Goal: Task Accomplishment & Management: Use online tool/utility

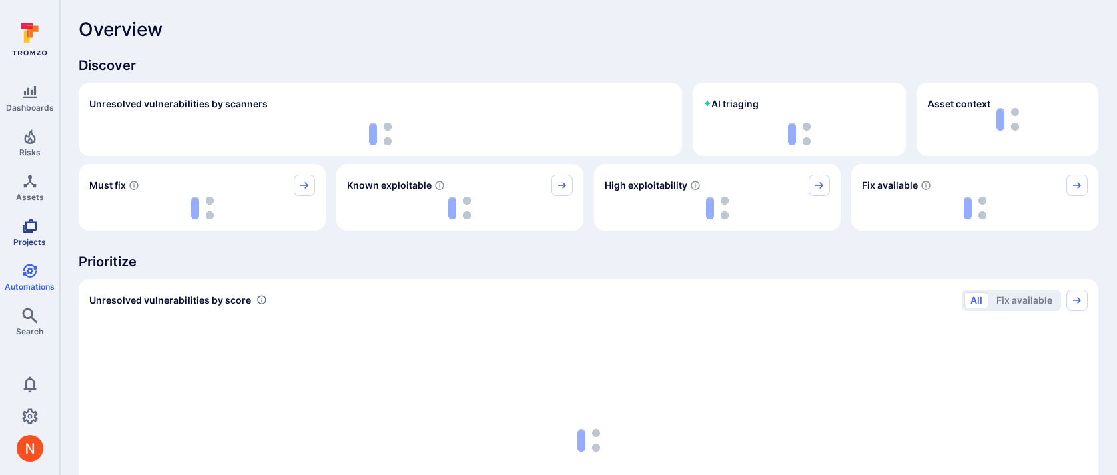
click at [26, 229] on icon "Projects" at bounding box center [30, 226] width 14 height 14
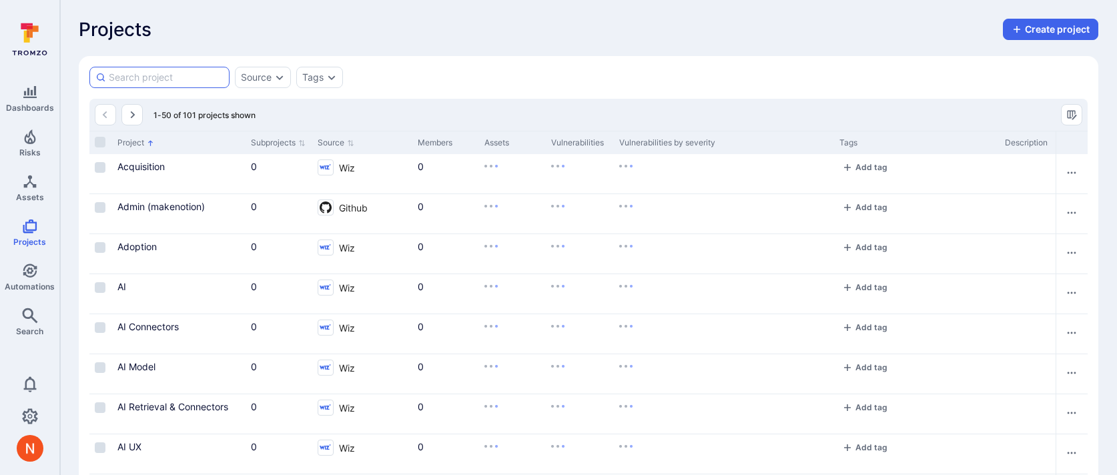
click at [169, 77] on input at bounding box center [166, 77] width 115 height 13
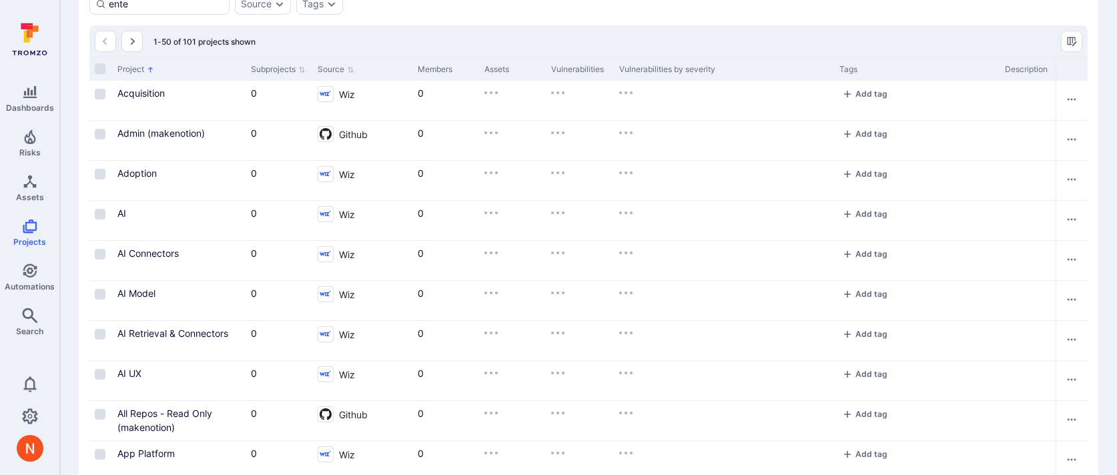
scroll to position [71, 0]
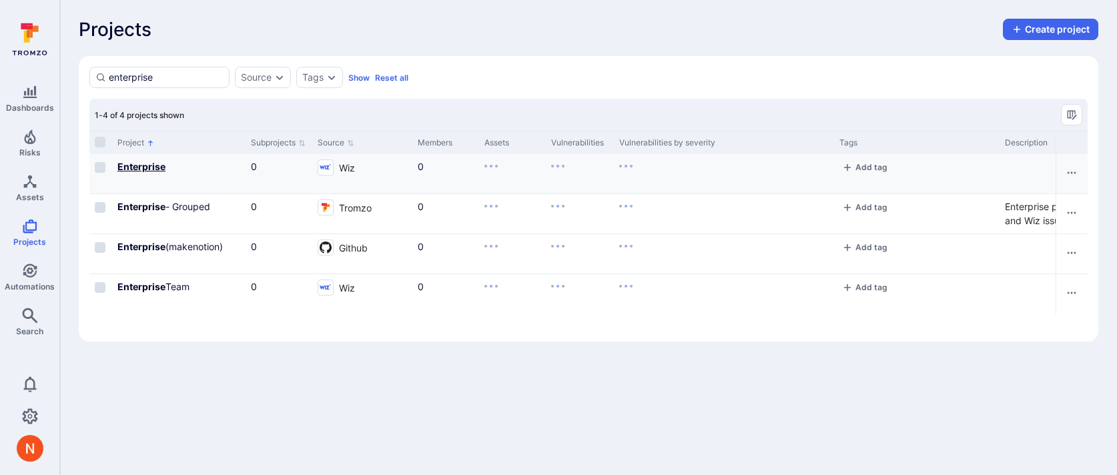
type input "enterprise"
click at [131, 165] on b "Enterprise" at bounding box center [141, 166] width 48 height 11
click at [137, 204] on b "Enterprise" at bounding box center [141, 206] width 48 height 11
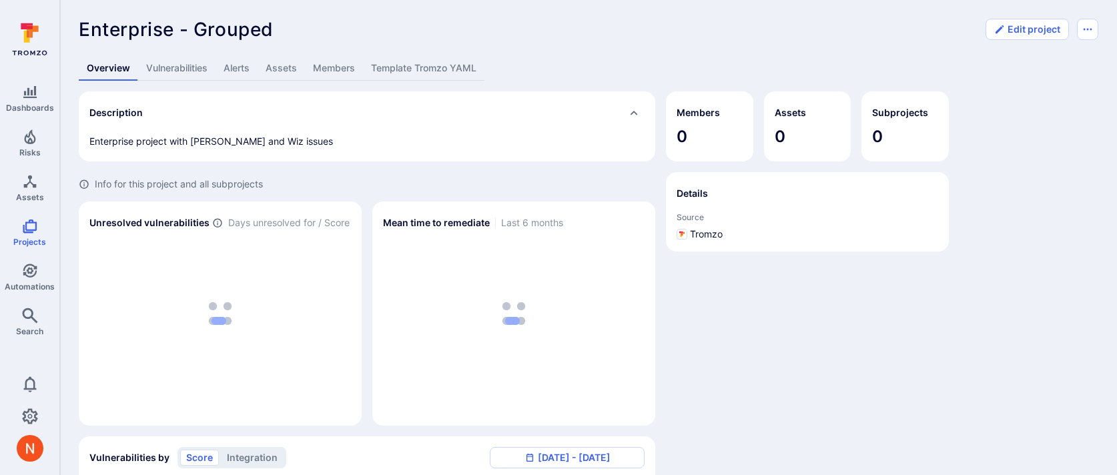
click at [425, 66] on link "Template Tromzo YAML" at bounding box center [423, 68] width 121 height 25
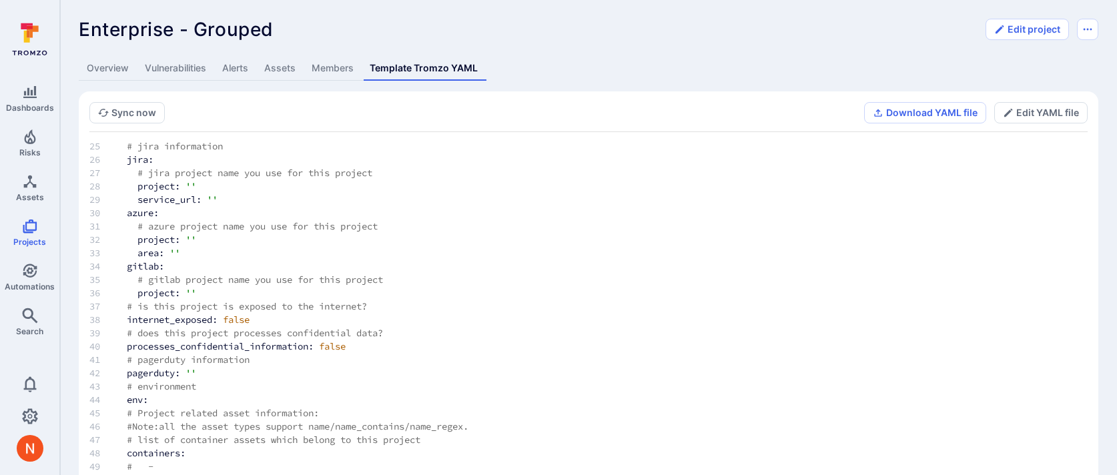
scroll to position [361, 0]
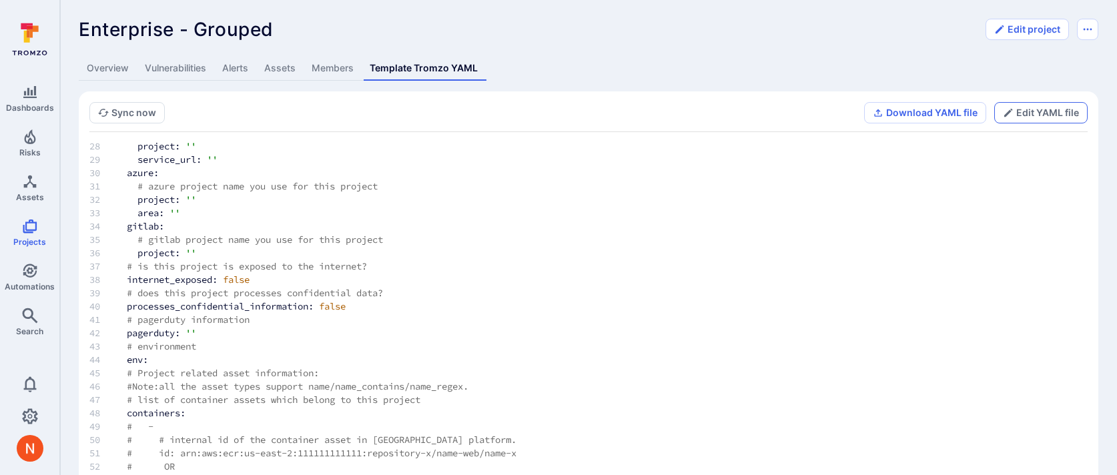
click at [1042, 109] on button "Edit YAML file" at bounding box center [1040, 112] width 93 height 21
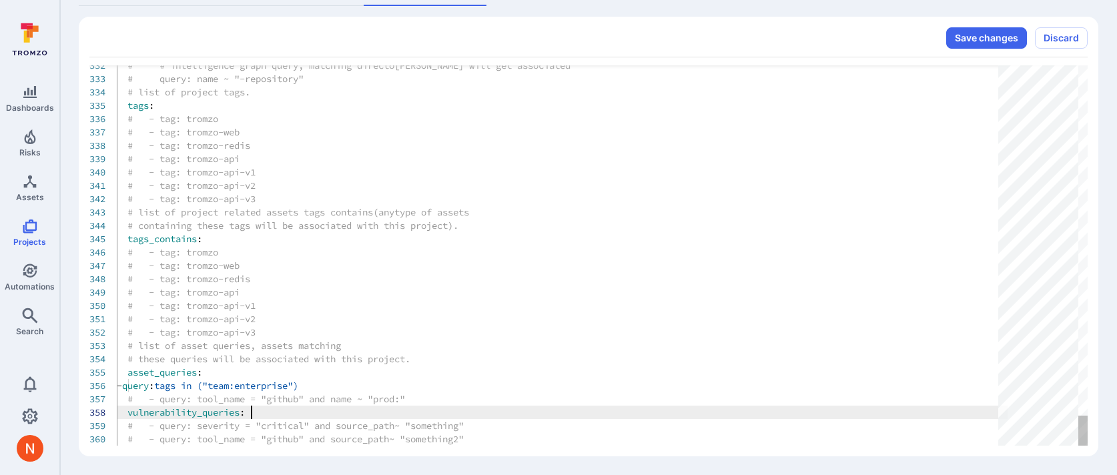
scroll to position [93, 135]
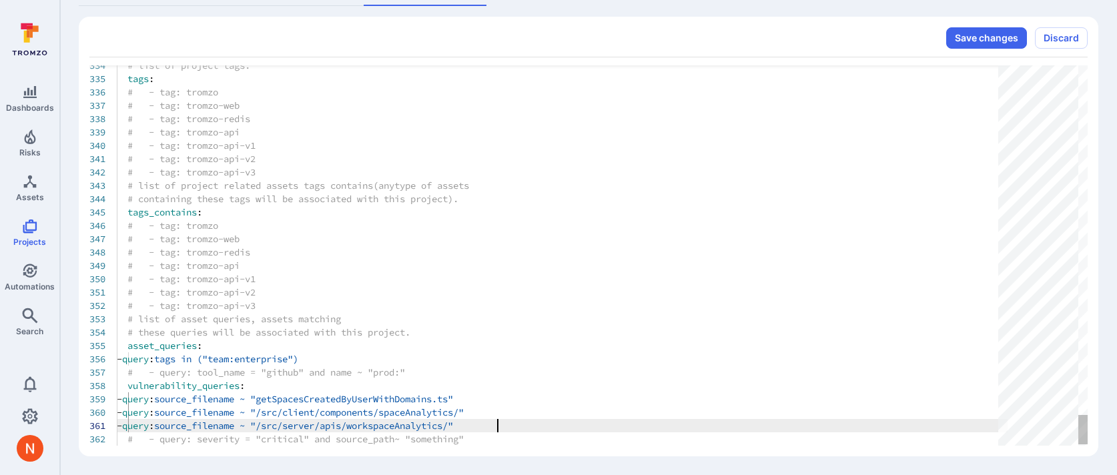
scroll to position [0, 381]
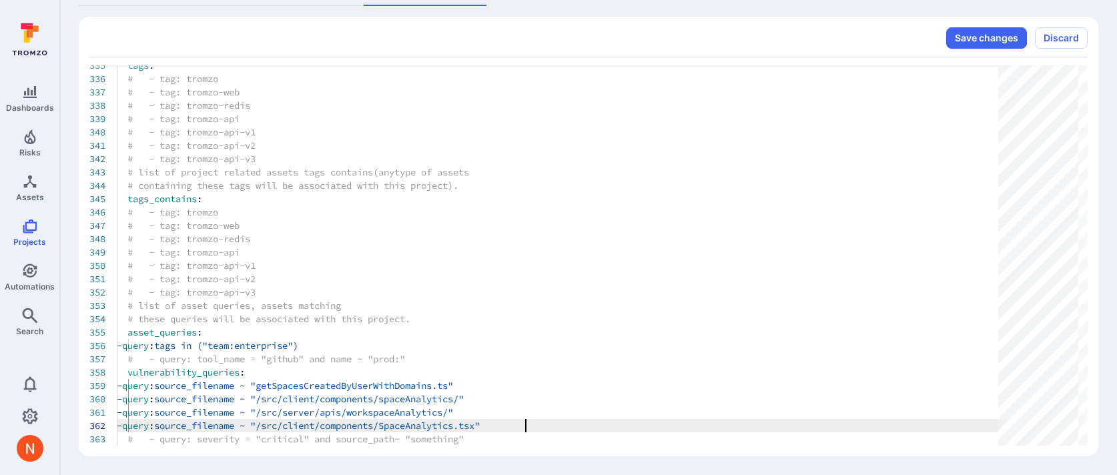
scroll to position [13, 414]
type textarea "- query: source_filename ~ "/src/server/apis/workspaceAnalytics/" - query: sour…"
click at [990, 41] on button "Save changes" at bounding box center [986, 37] width 81 height 21
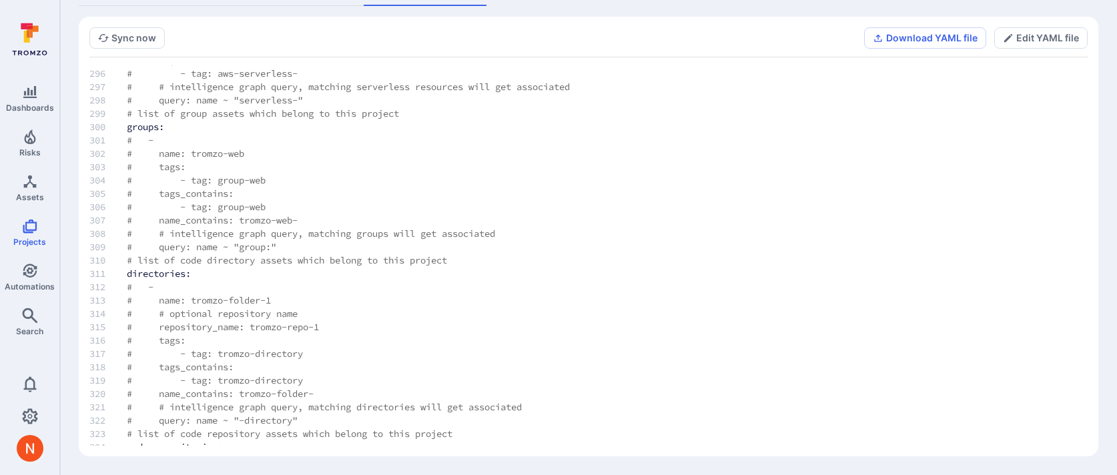
scroll to position [4477, 0]
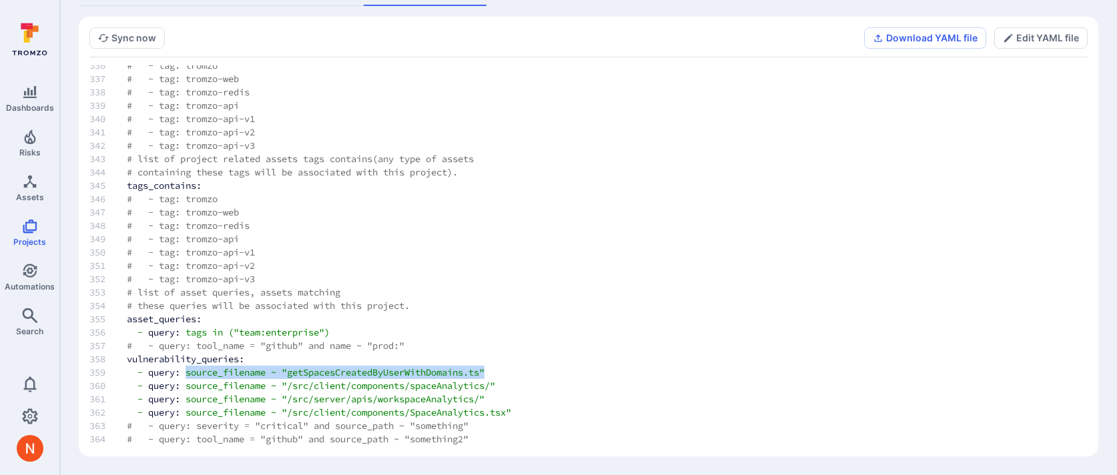
drag, startPoint x: 190, startPoint y: 374, endPoint x: 505, endPoint y: 374, distance: 314.9
click at [505, 374] on td "- query: source_filename ~ "getSpacesCreatedByUserWithDomains.ts"" at bounding box center [350, 372] width 491 height 13
copy td "source_filename ~ "getSpacesCreatedByUserWithDomains.ts""
click at [43, 324] on link "Search" at bounding box center [29, 321] width 59 height 39
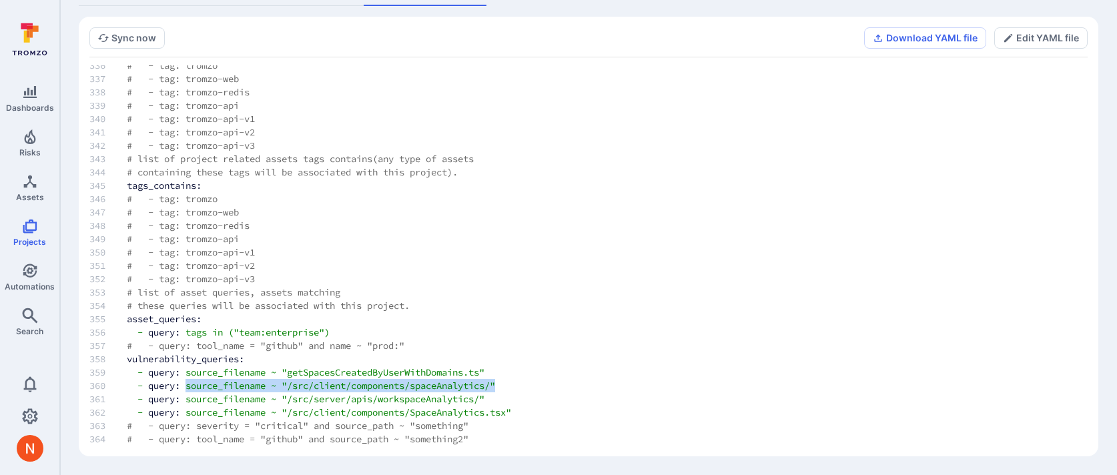
drag, startPoint x: 189, startPoint y: 388, endPoint x: 529, endPoint y: 389, distance: 339.6
click at [529, 389] on td "- query: source_filename ~ "/src/client/components/spaceAnalytics/"" at bounding box center [350, 385] width 491 height 13
copy td "source_filename ~ "/src/client/components/spaceAnalytics/""
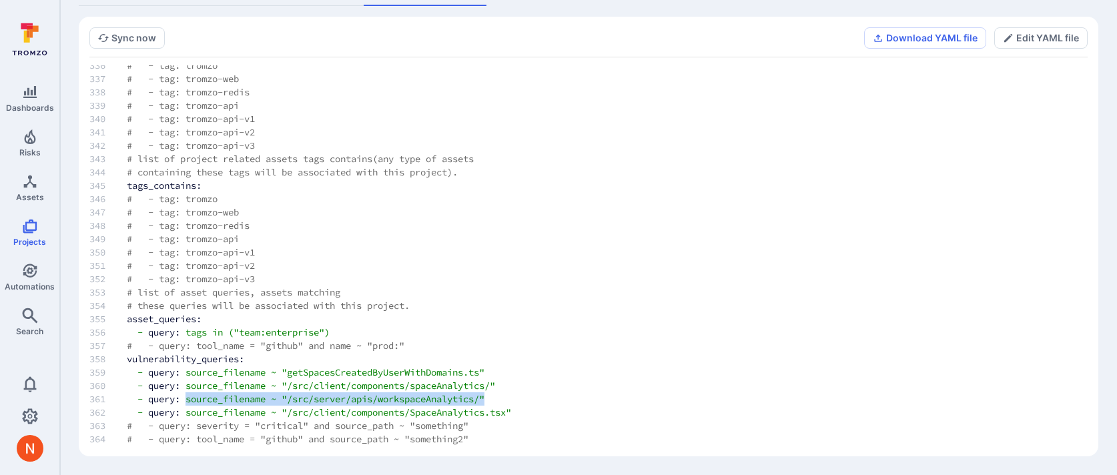
drag, startPoint x: 190, startPoint y: 402, endPoint x: 528, endPoint y: 400, distance: 337.6
click at [528, 400] on td "- query: source_filename ~ "/src/server/apis/workspaceAnalytics/"" at bounding box center [350, 398] width 491 height 13
copy td "source_filename ~ "/src/server/apis/workspaceAnalytics/""
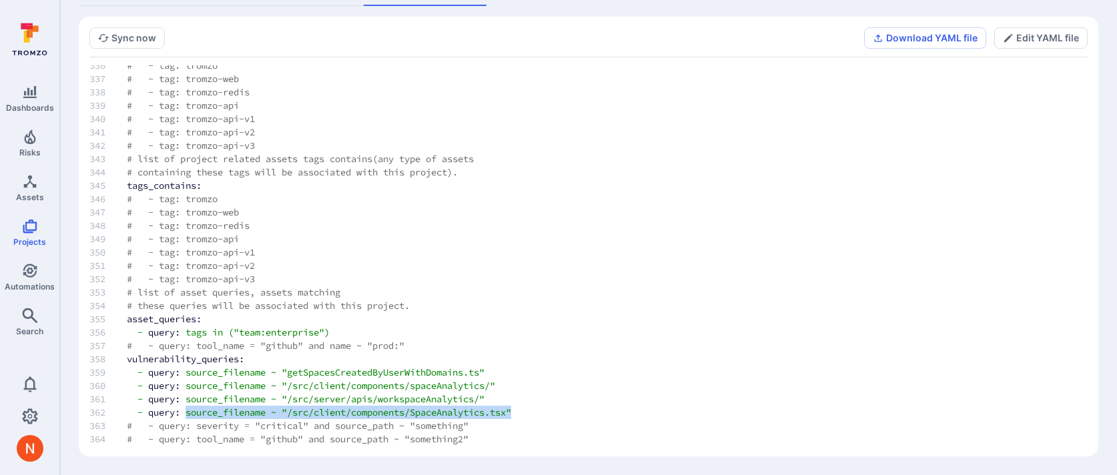
drag, startPoint x: 189, startPoint y: 414, endPoint x: 574, endPoint y: 406, distance: 384.4
click at [574, 406] on td "- query: source_filename ~ "/src/client/components/SpaceAnalytics.tsx"" at bounding box center [350, 412] width 491 height 13
copy td "source_filename ~ "/src/client/components/SpaceAnalytics.tsx""
click at [542, 407] on td "- query: source_filename ~ "/src/client/components/SpaceAnalytics.tsx"" at bounding box center [350, 412] width 491 height 13
click at [542, 408] on td "- query: source_filename ~ "/src/client/components/SpaceAnalytics.tsx"" at bounding box center [350, 412] width 491 height 13
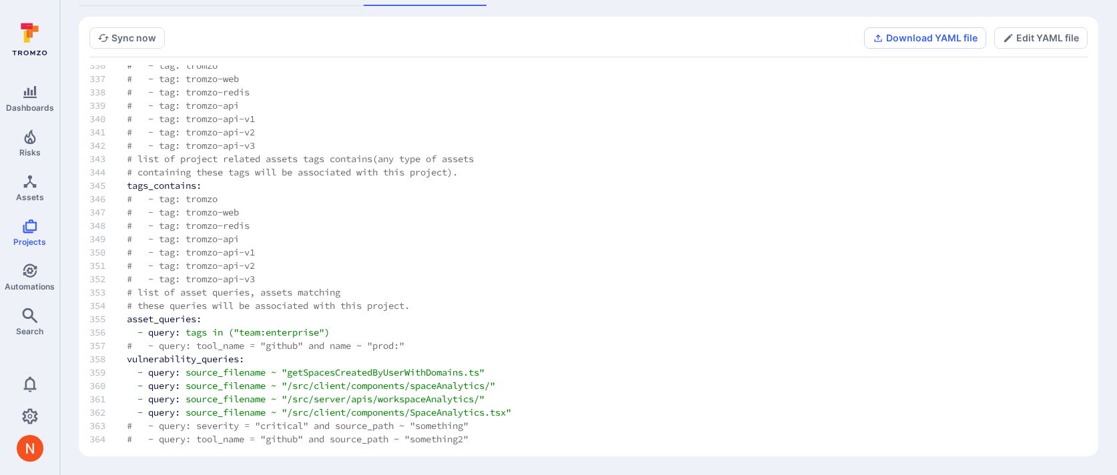
click at [541, 413] on td "- query: source_filename ~ "/src/client/components/SpaceAnalytics.tsx"" at bounding box center [350, 412] width 491 height 13
click at [1041, 38] on button "Edit YAML file" at bounding box center [1040, 37] width 93 height 21
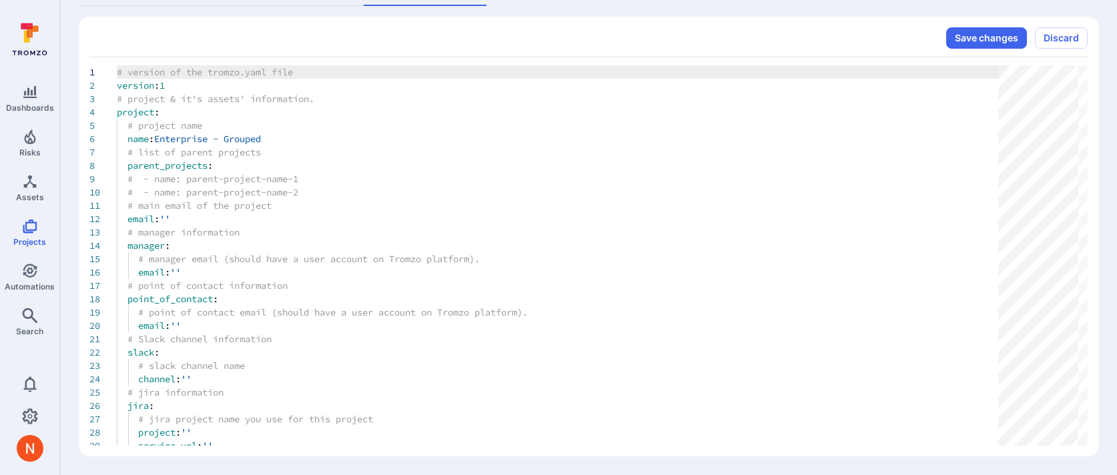
scroll to position [133, 0]
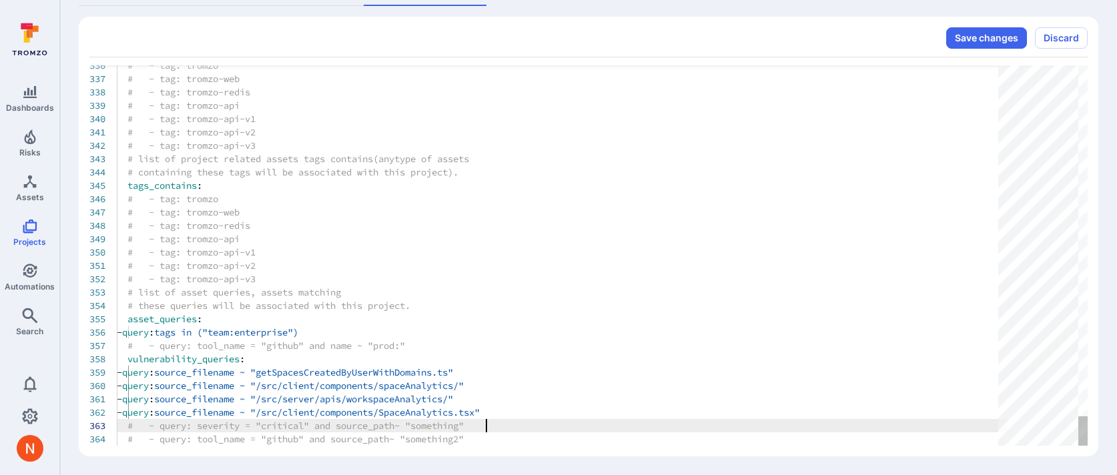
type textarea "- query: source_filename ~ "/src/server/apis/workspaceAnalytics/" - query: sour…"
click at [999, 39] on button "Save changes" at bounding box center [986, 37] width 81 height 21
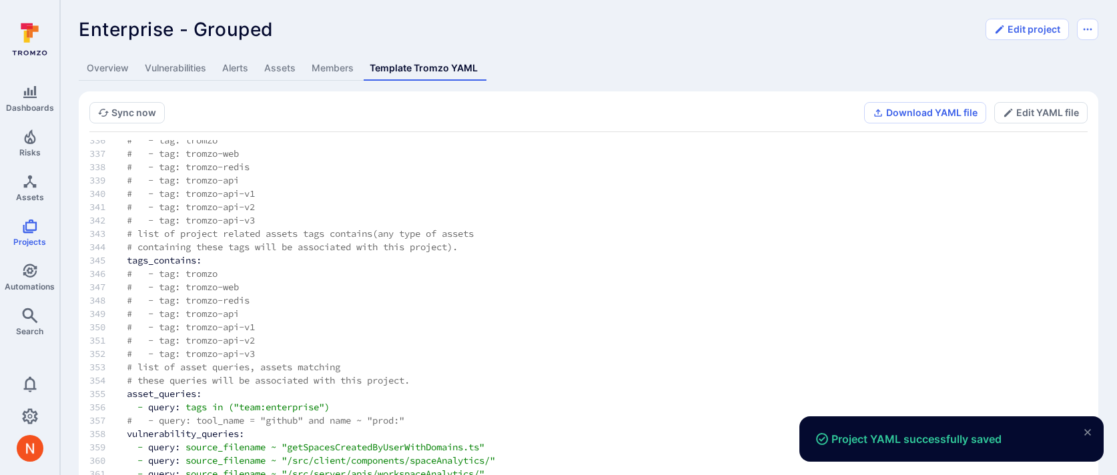
scroll to position [0, 0]
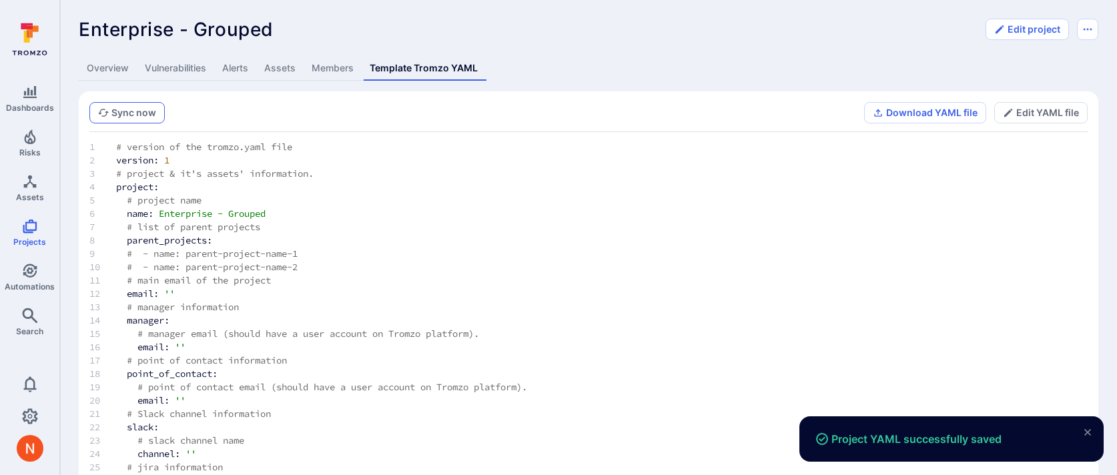
click at [128, 117] on button "Sync now" at bounding box center [126, 112] width 75 height 21
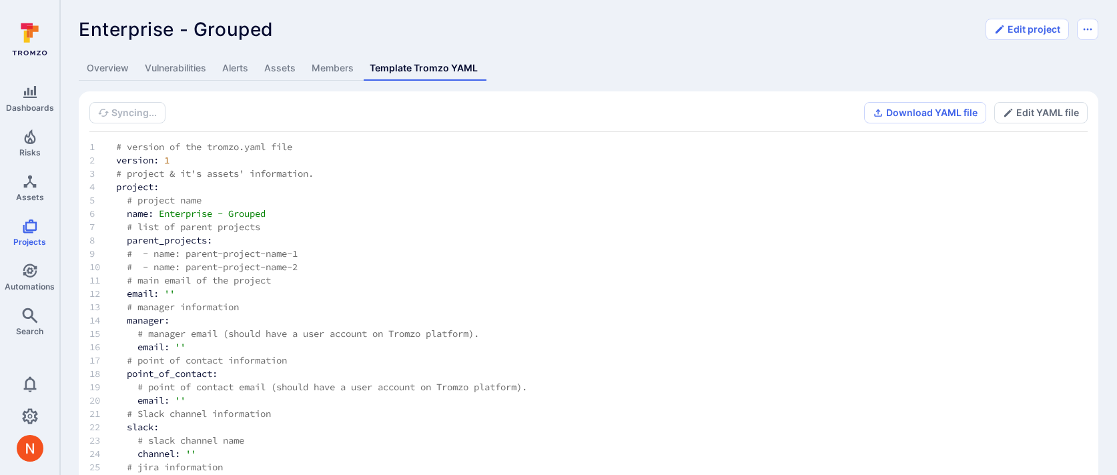
click at [185, 72] on link "Vulnerabilities" at bounding box center [175, 68] width 77 height 25
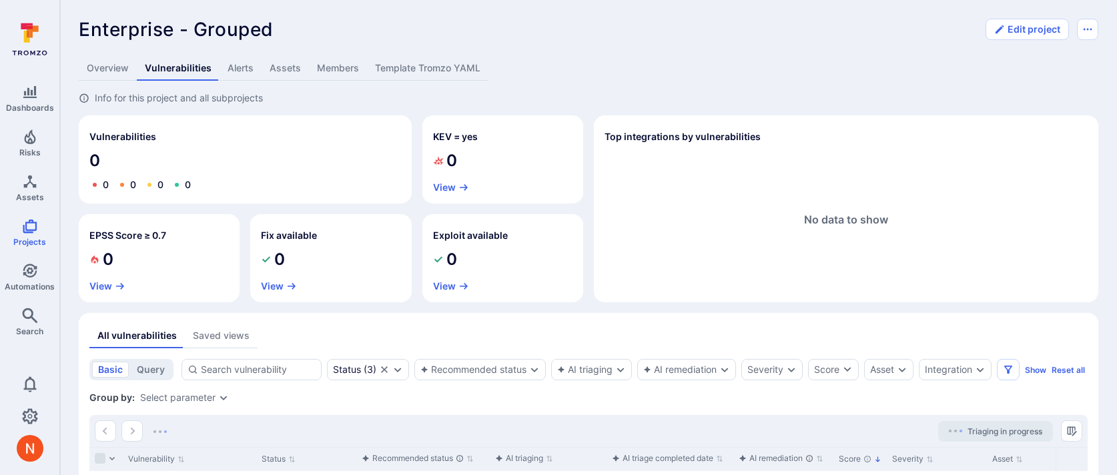
click at [430, 73] on link "Template Tromzo YAML" at bounding box center [427, 68] width 121 height 25
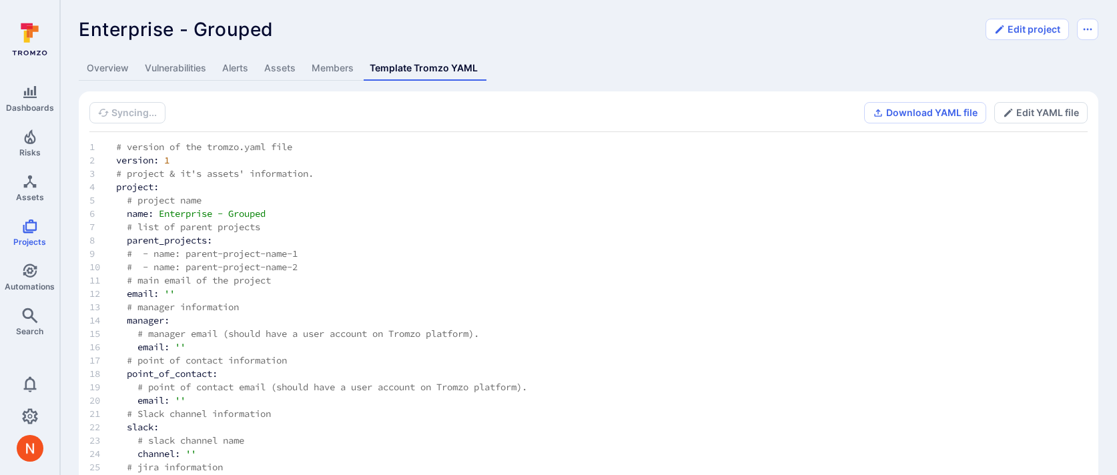
click at [281, 74] on link "Assets" at bounding box center [279, 68] width 47 height 25
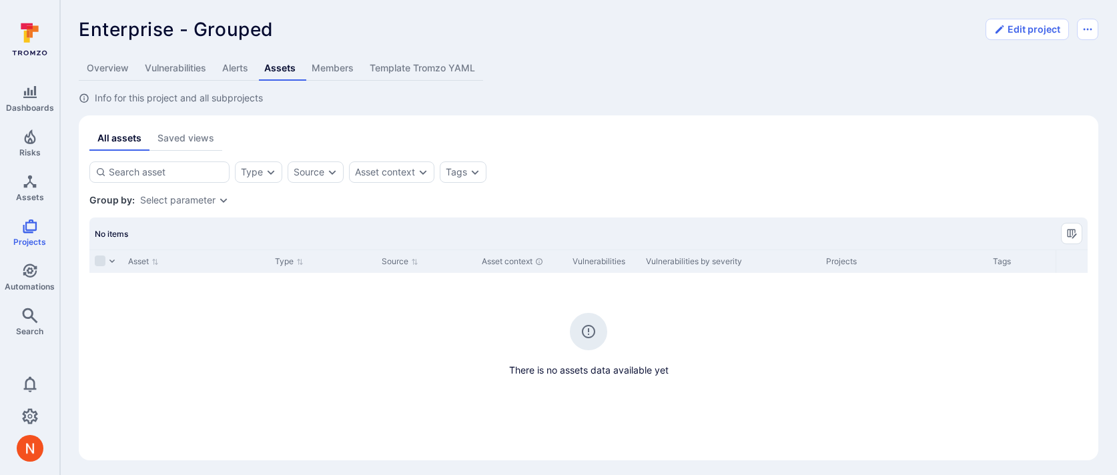
click at [428, 63] on link "Template Tromzo YAML" at bounding box center [422, 68] width 121 height 25
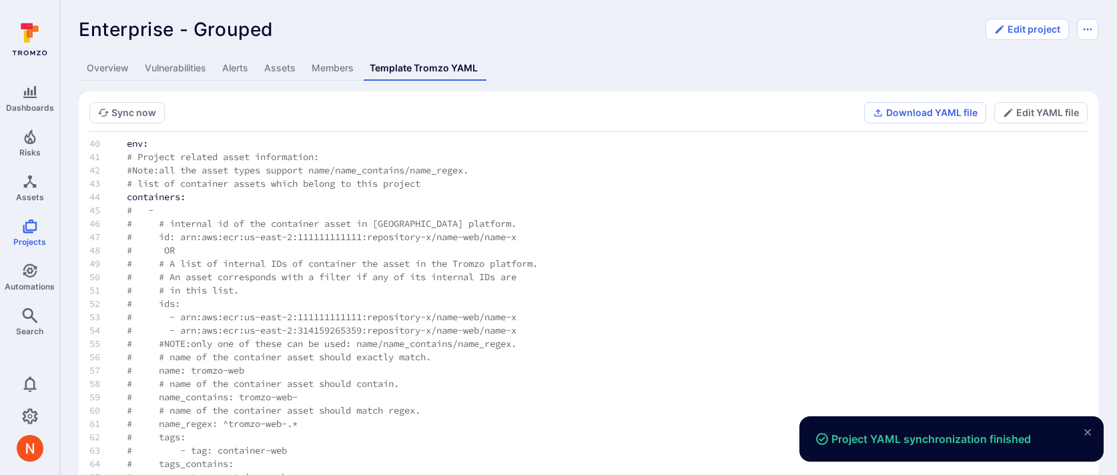
scroll to position [593, 0]
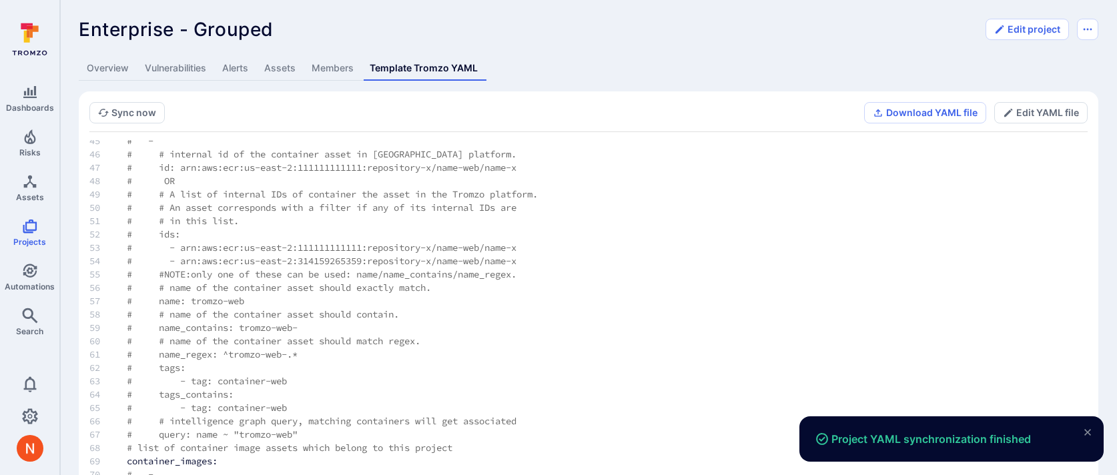
click at [295, 67] on link "Assets" at bounding box center [279, 68] width 47 height 25
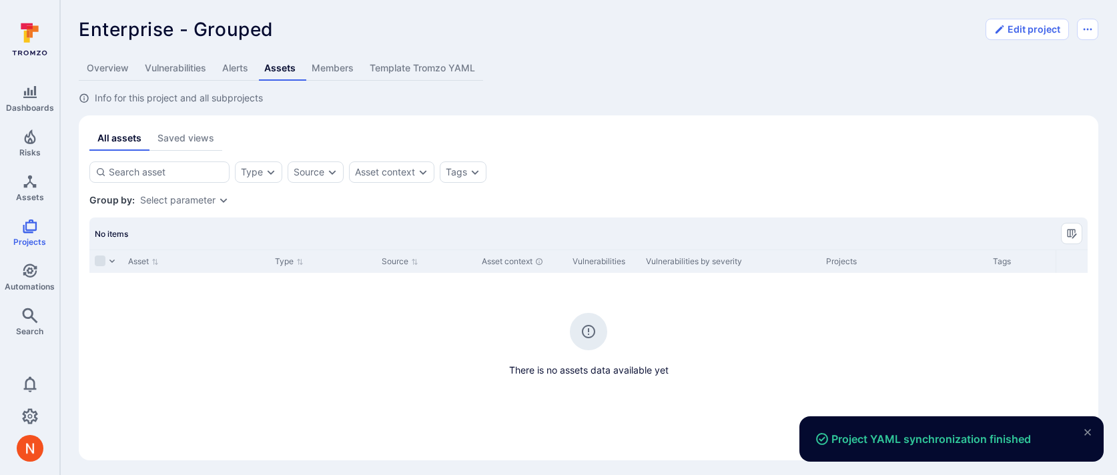
click at [204, 65] on link "Vulnerabilities" at bounding box center [175, 68] width 77 height 25
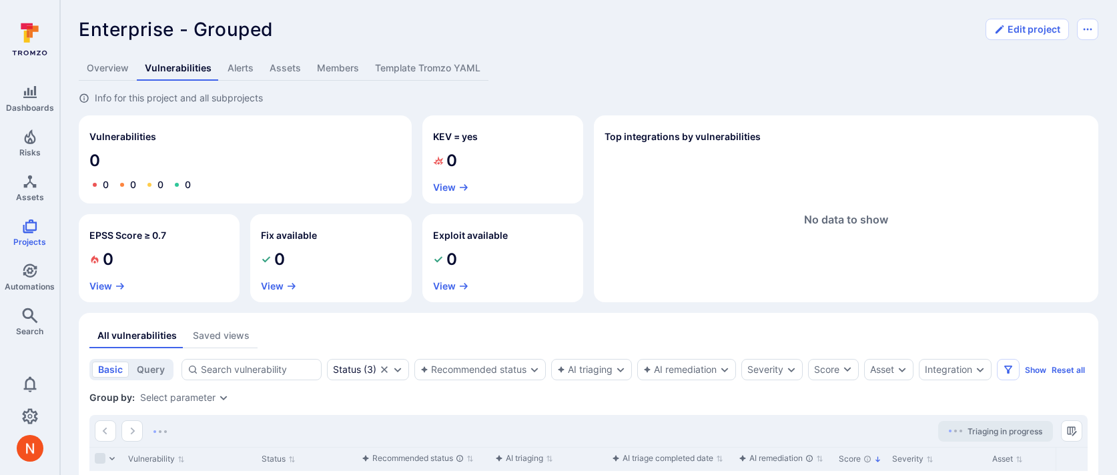
click at [408, 65] on link "Template Tromzo YAML" at bounding box center [427, 68] width 121 height 25
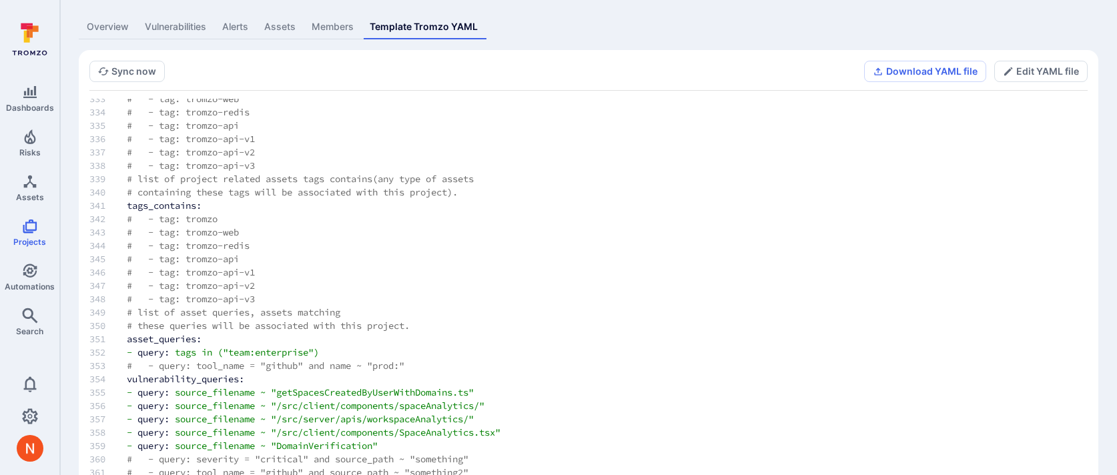
scroll to position [75, 0]
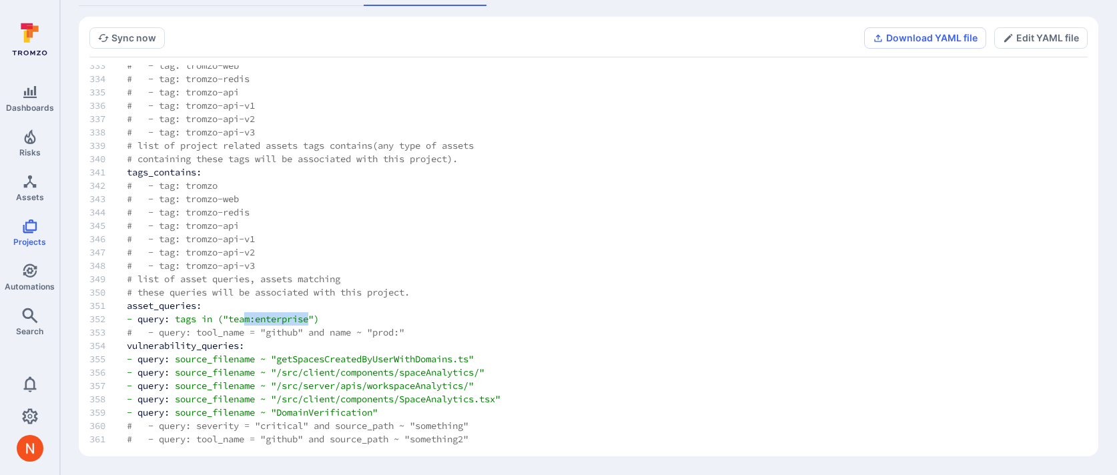
drag, startPoint x: 318, startPoint y: 319, endPoint x: 234, endPoint y: 313, distance: 84.9
click at [252, 313] on span "("team:enterprise")" at bounding box center [267, 319] width 101 height 12
drag, startPoint x: 179, startPoint y: 318, endPoint x: 334, endPoint y: 318, distance: 154.8
click at [334, 318] on td "- query: tags in ("team:enterprise")" at bounding box center [350, 318] width 491 height 13
copy td "tags in ("team:enterprise")"
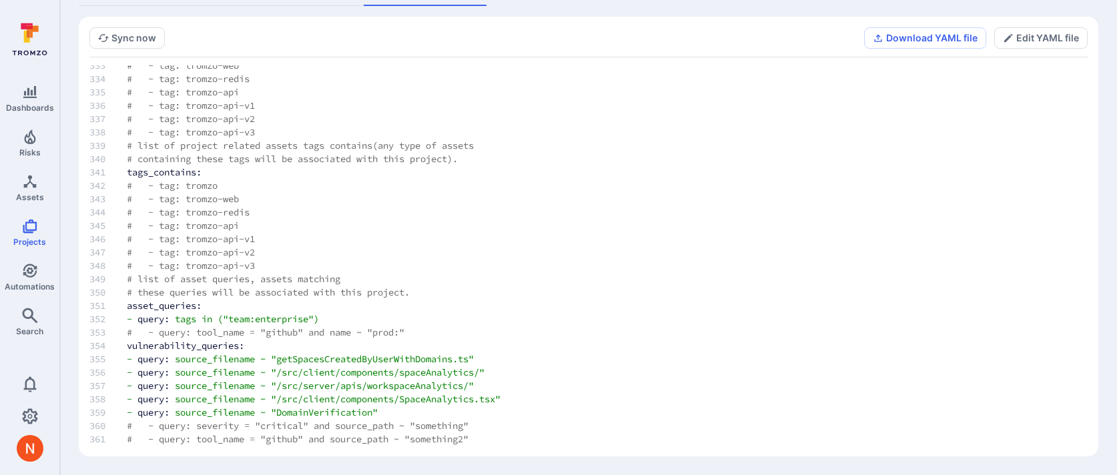
click at [230, 300] on td "asset_queries:" at bounding box center [350, 305] width 491 height 13
click at [212, 316] on span "in" at bounding box center [206, 319] width 11 height 12
click at [1008, 35] on icon "button" at bounding box center [1008, 38] width 11 height 11
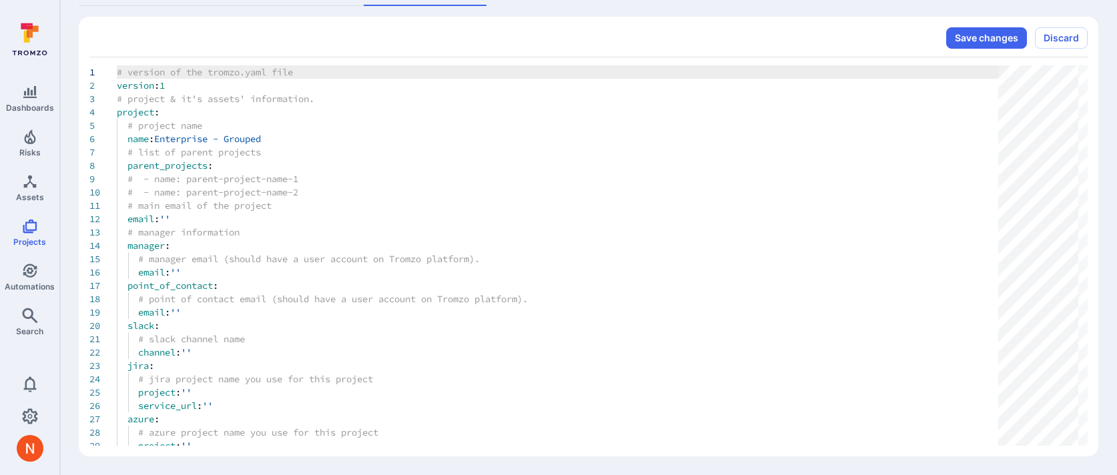
scroll to position [0, 0]
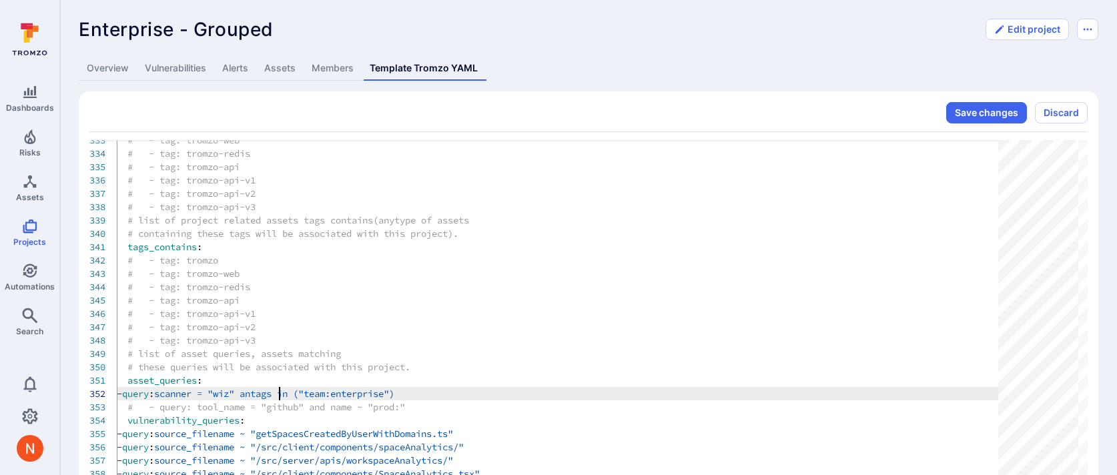
scroll to position [13, 173]
type textarea "asset_queries: - query: scanner = "wiz" and tags = "Team:enterprise" # - query:…"
click at [972, 113] on button "Save changes" at bounding box center [986, 112] width 81 height 21
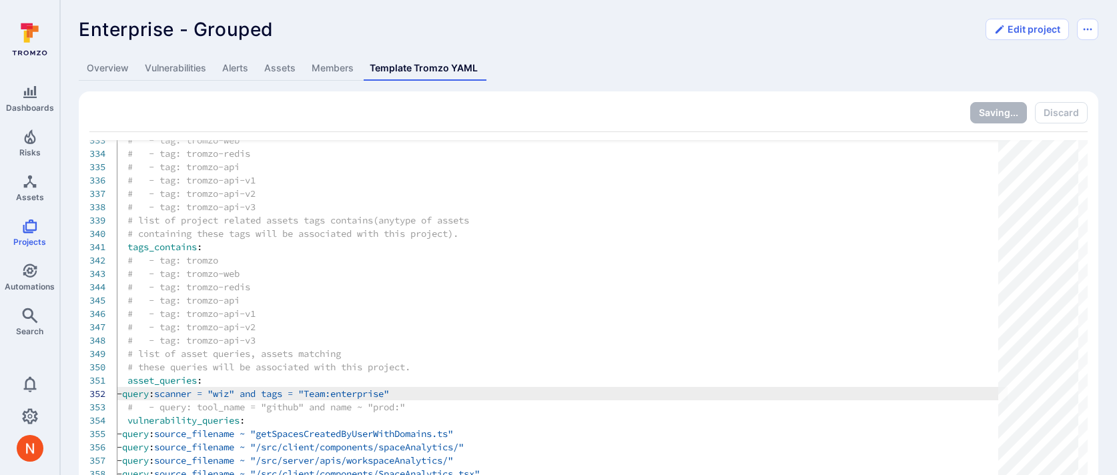
scroll to position [75, 0]
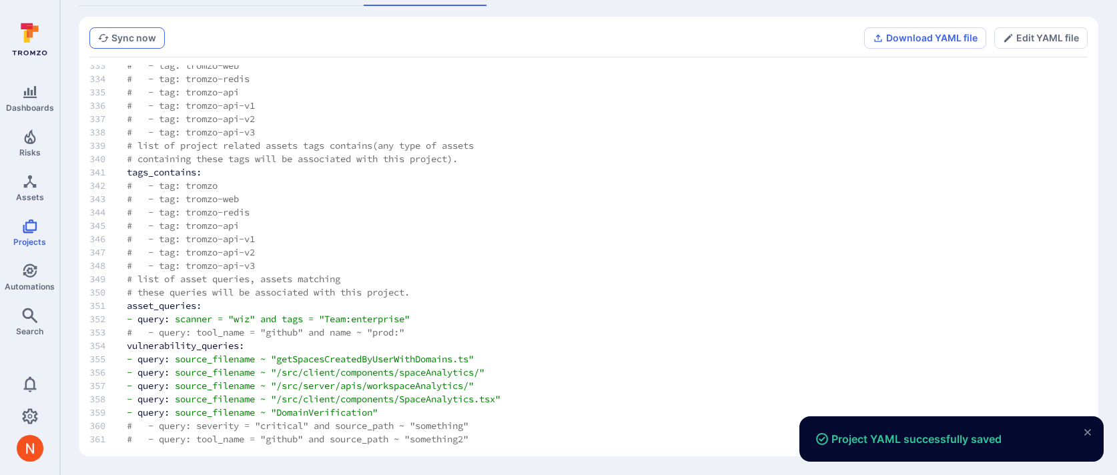
click at [141, 33] on button "Sync now" at bounding box center [126, 37] width 75 height 21
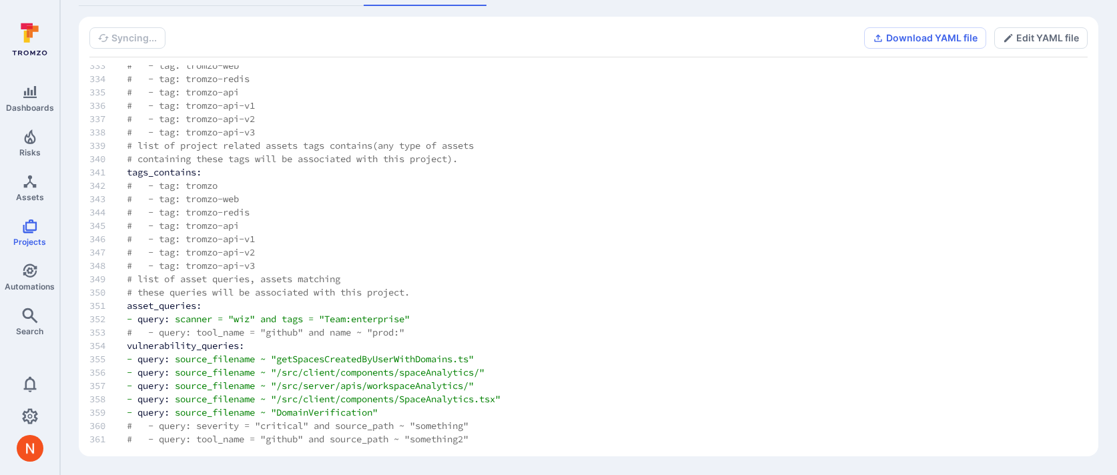
scroll to position [0, 0]
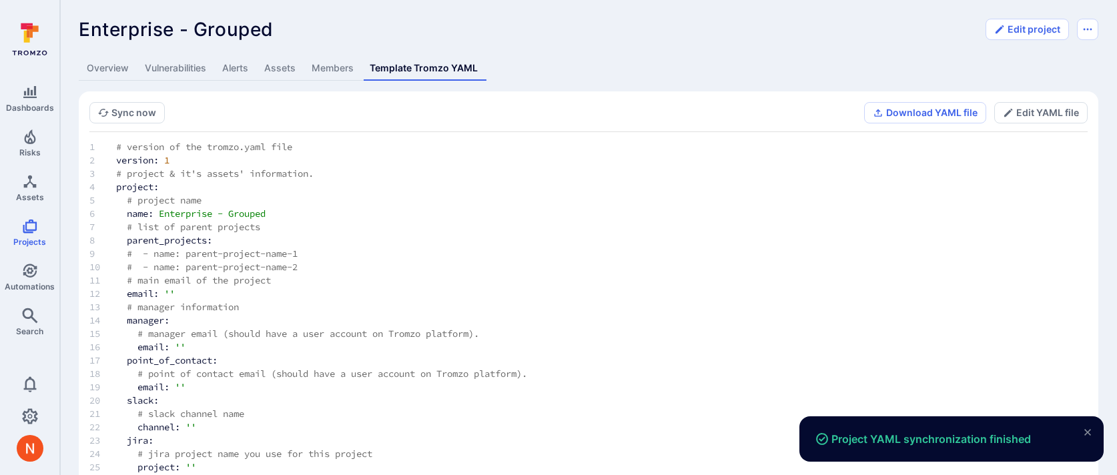
click at [267, 73] on link "Assets" at bounding box center [279, 68] width 47 height 25
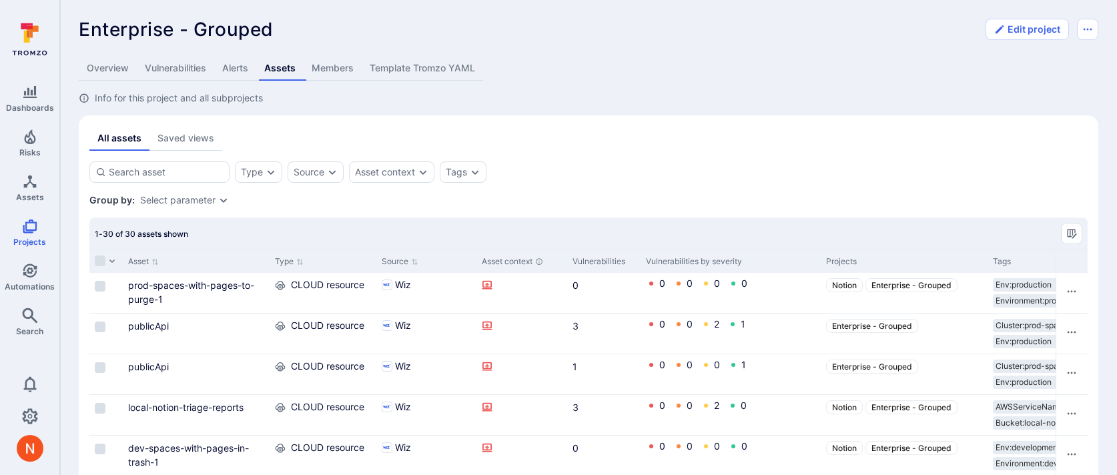
click at [194, 67] on link "Vulnerabilities" at bounding box center [175, 68] width 77 height 25
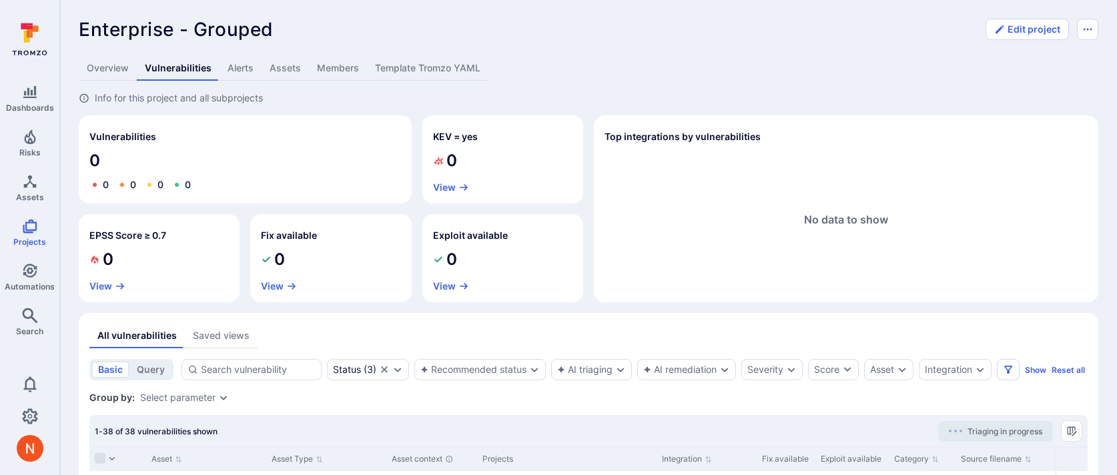
click at [430, 61] on link "Template Tromzo YAML" at bounding box center [427, 68] width 121 height 25
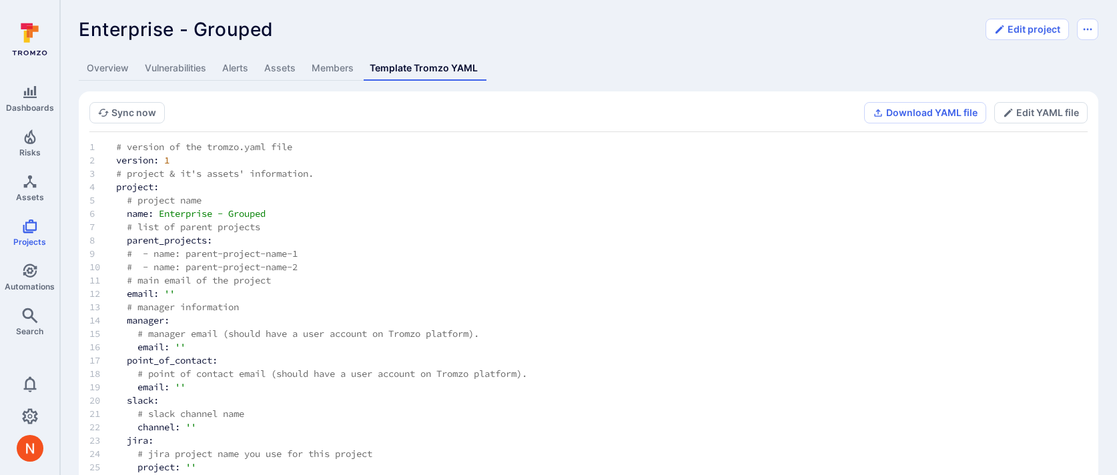
click at [104, 71] on link "Overview" at bounding box center [108, 68] width 58 height 25
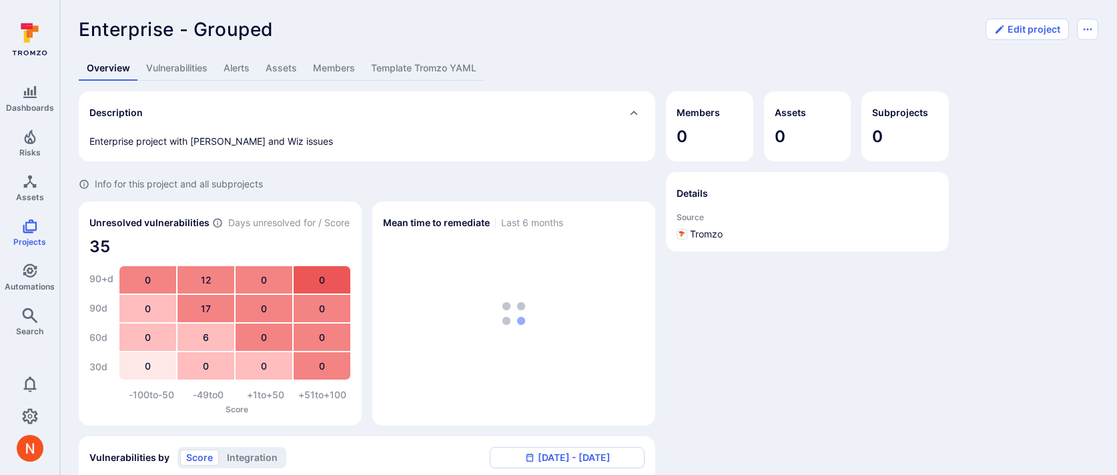
click at [182, 61] on link "Vulnerabilities" at bounding box center [176, 68] width 77 height 25
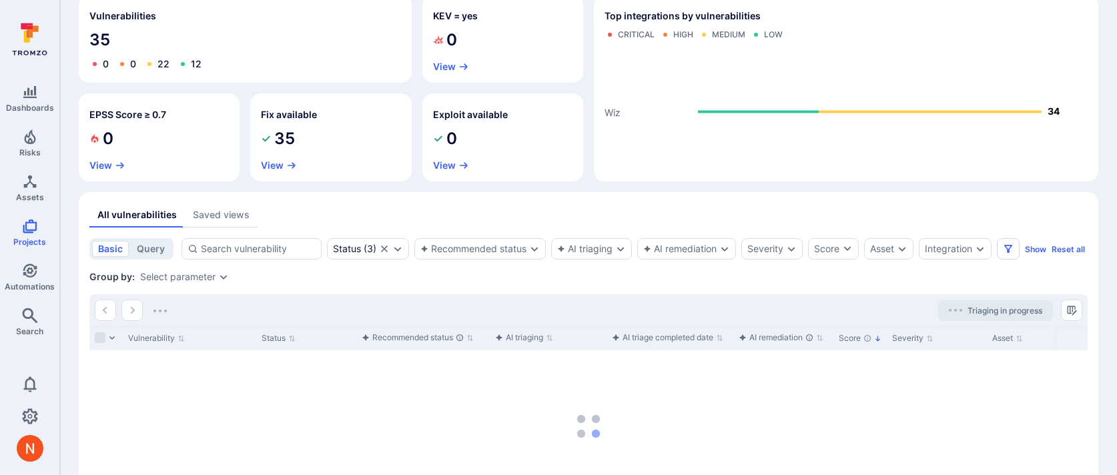
scroll to position [33, 0]
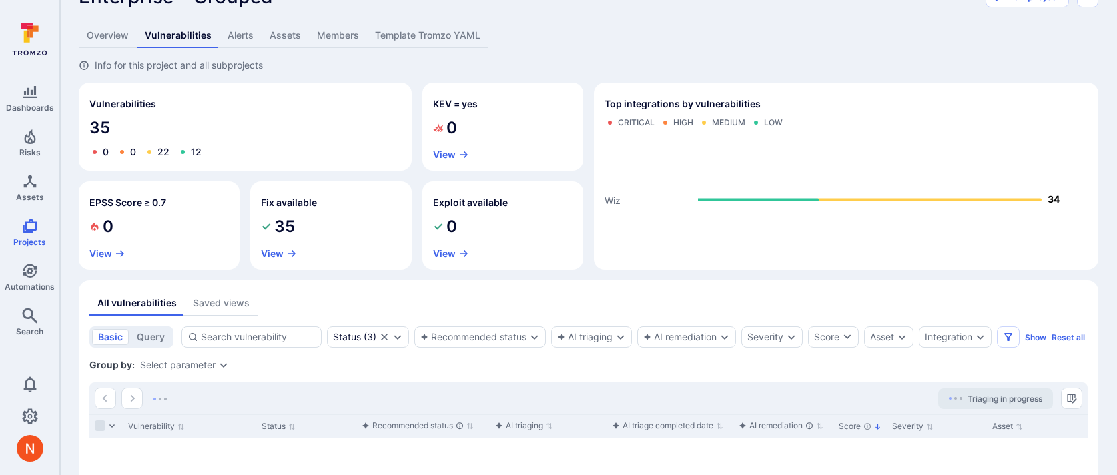
click at [445, 31] on link "Template Tromzo YAML" at bounding box center [427, 35] width 121 height 25
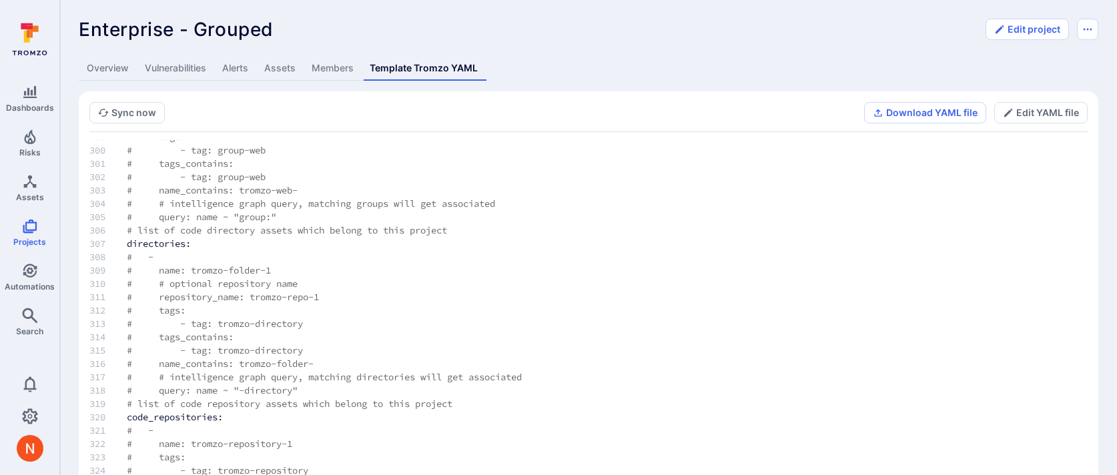
click at [197, 66] on link "Vulnerabilities" at bounding box center [175, 68] width 77 height 25
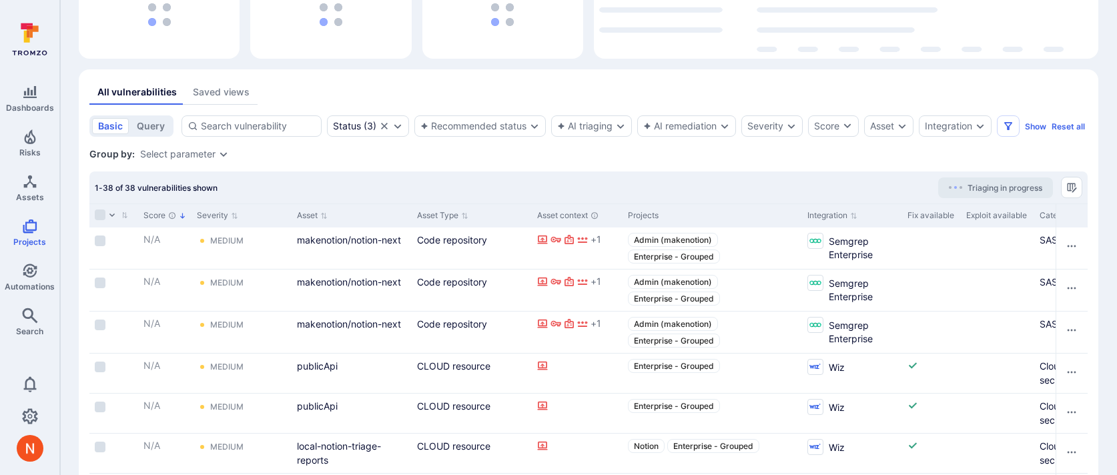
scroll to position [0, 841]
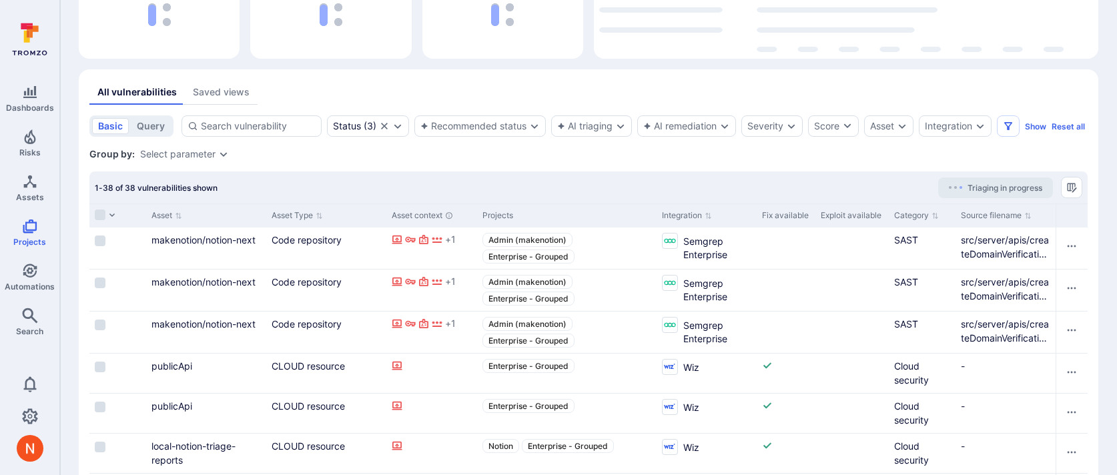
click at [1054, 228] on div "Source filename" at bounding box center [1005, 215] width 100 height 24
drag, startPoint x: 1053, startPoint y: 234, endPoint x: 868, endPoint y: 258, distance: 186.4
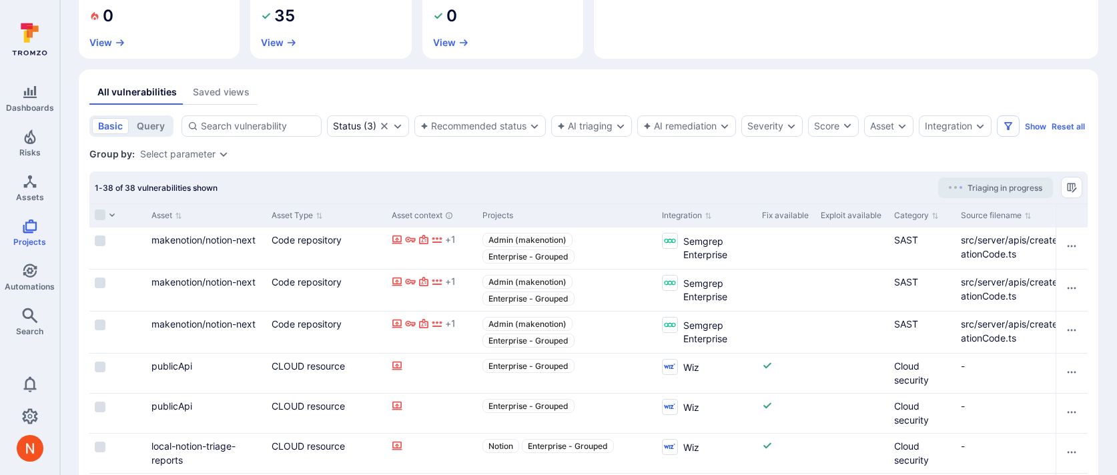
click at [955, 228] on div "Category" at bounding box center [922, 215] width 67 height 24
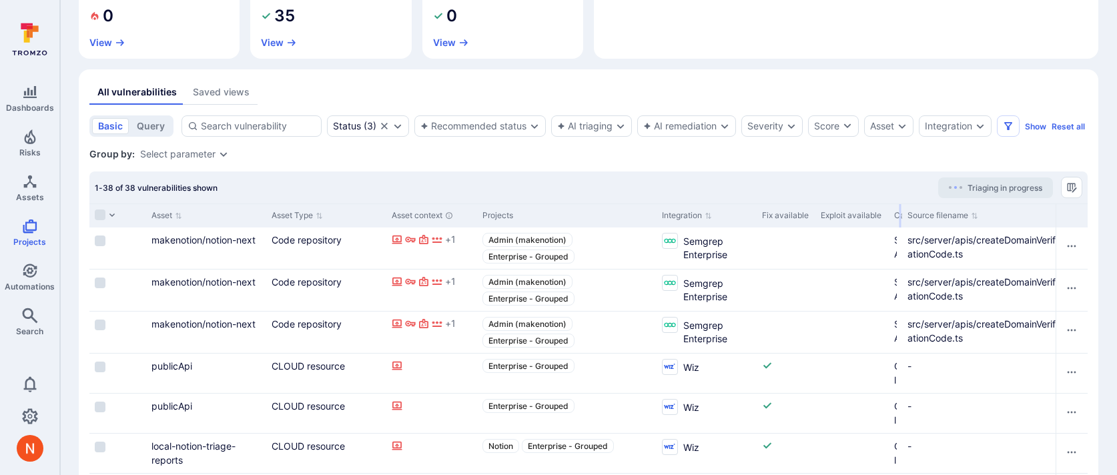
drag, startPoint x: 953, startPoint y: 229, endPoint x: 839, endPoint y: 240, distance: 114.6
click at [839, 228] on div "Vulnerability Status Recommended status AI triaging AI triage completed date AI…" at bounding box center [176, 215] width 1854 height 24
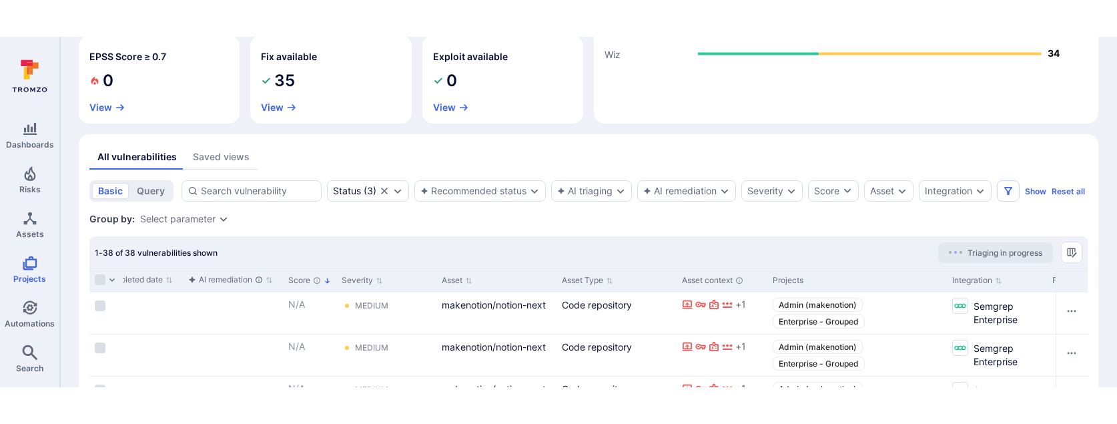
scroll to position [0, 0]
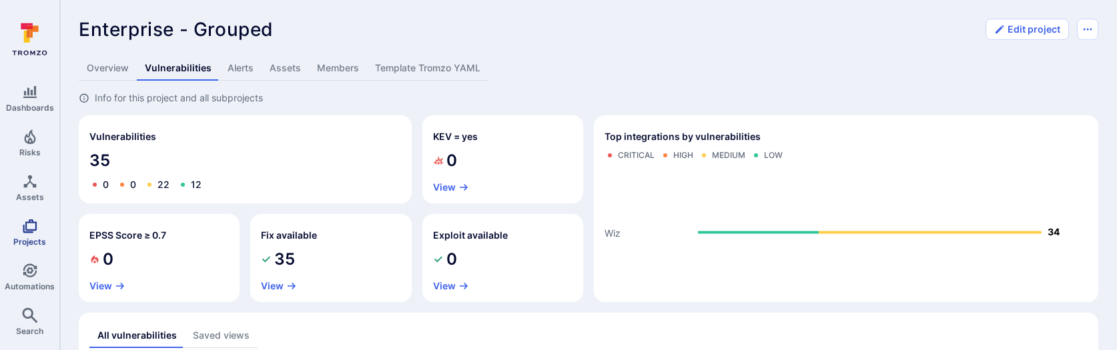
click at [28, 238] on span "Projects" at bounding box center [29, 242] width 33 height 10
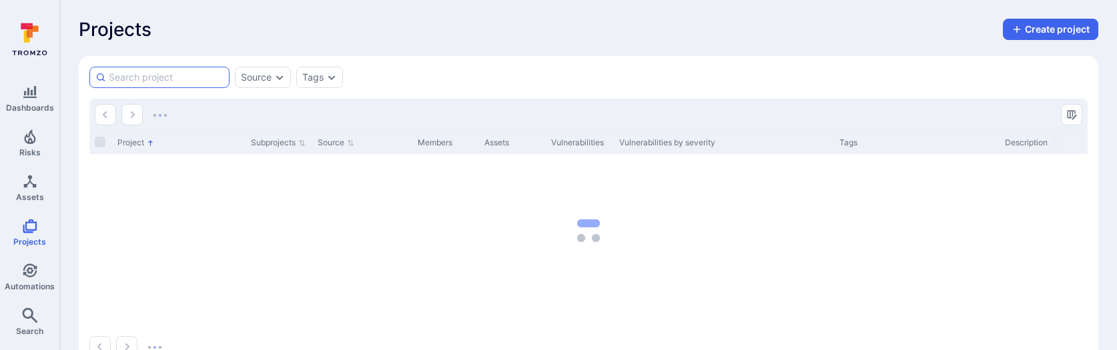
click at [180, 71] on input at bounding box center [166, 77] width 115 height 13
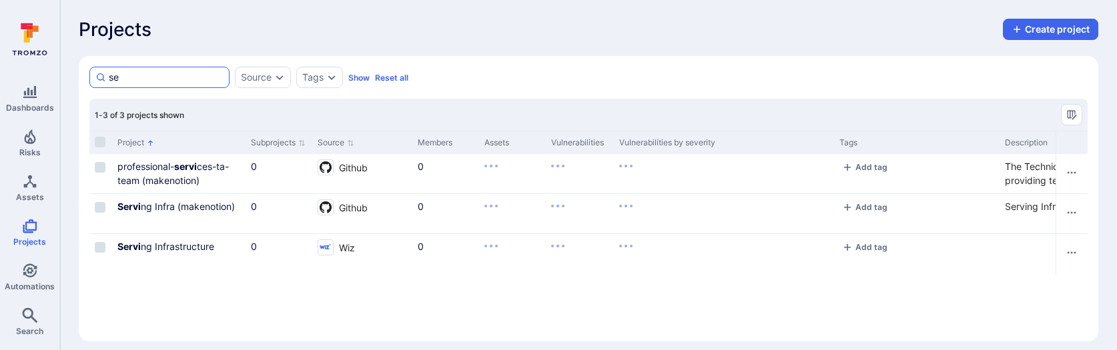
type input "s"
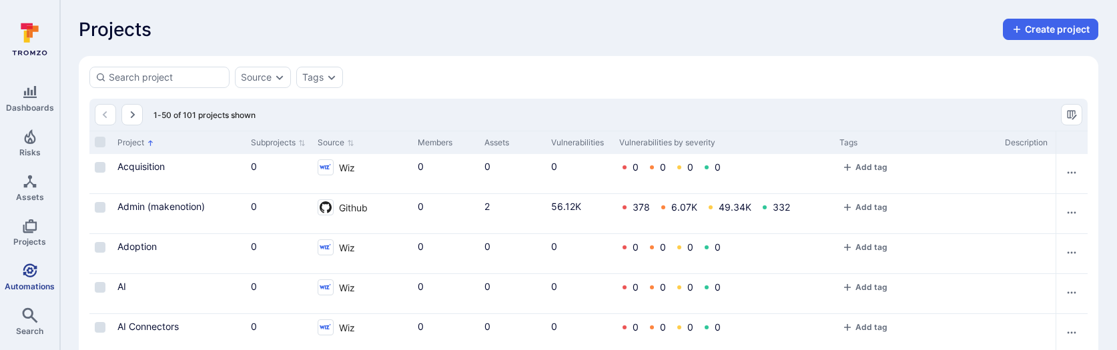
click at [41, 274] on link "Automations" at bounding box center [29, 277] width 59 height 39
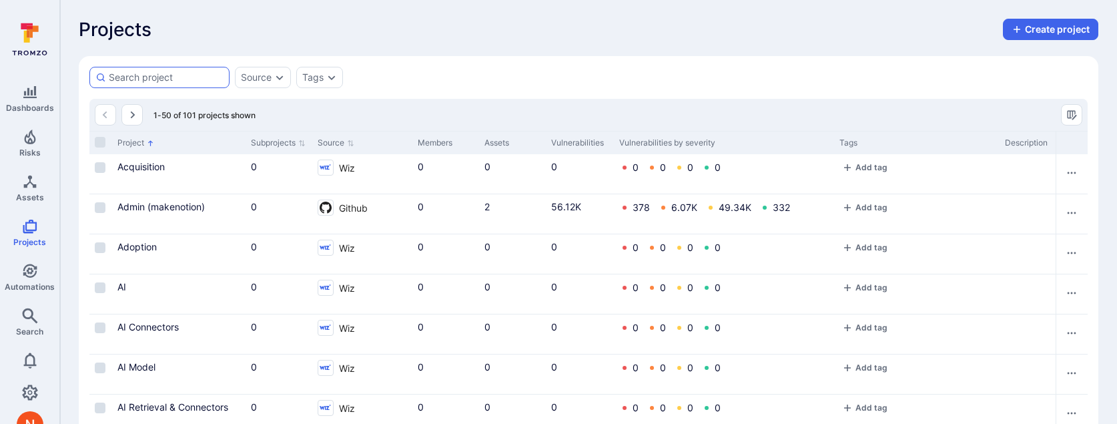
click at [114, 67] on div at bounding box center [159, 77] width 140 height 21
click at [114, 71] on input at bounding box center [166, 77] width 115 height 13
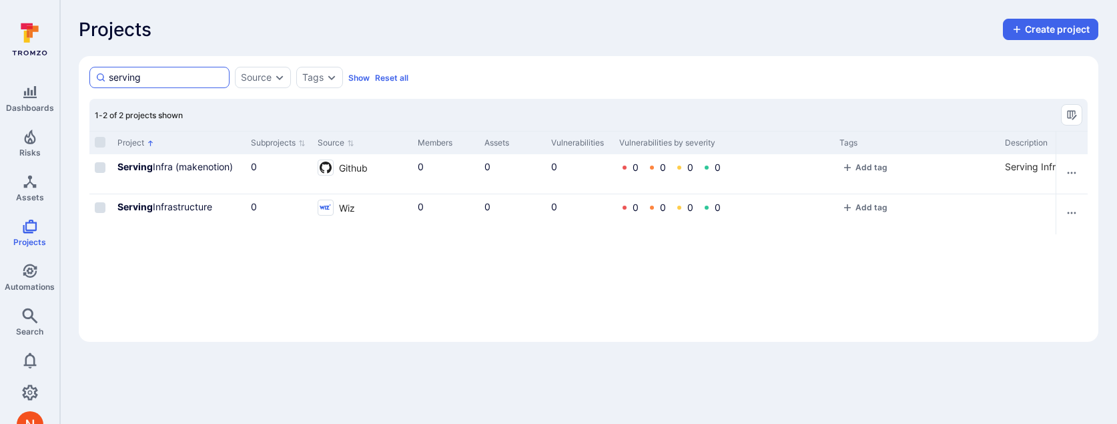
click at [187, 71] on input "serving" at bounding box center [166, 77] width 115 height 13
click at [162, 77] on input "devex" at bounding box center [166, 77] width 115 height 13
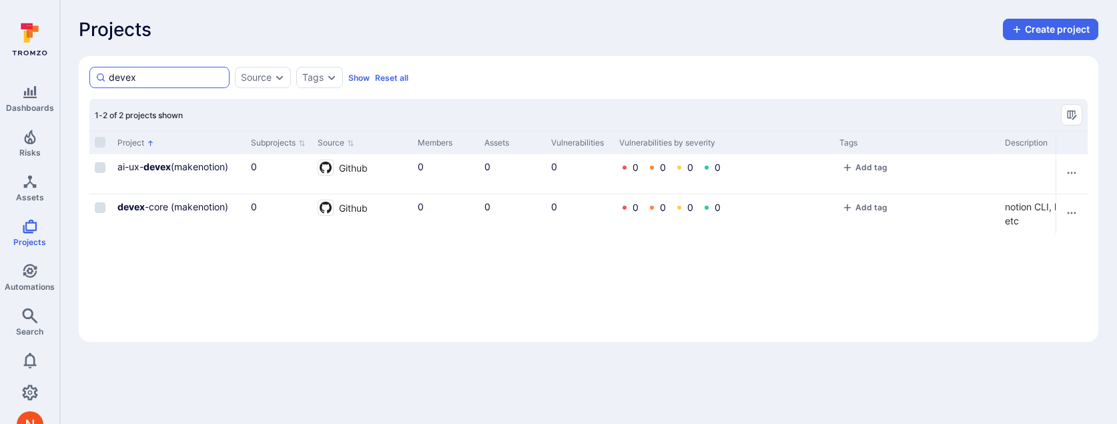
click at [162, 77] on input "devex" at bounding box center [166, 77] width 115 height 13
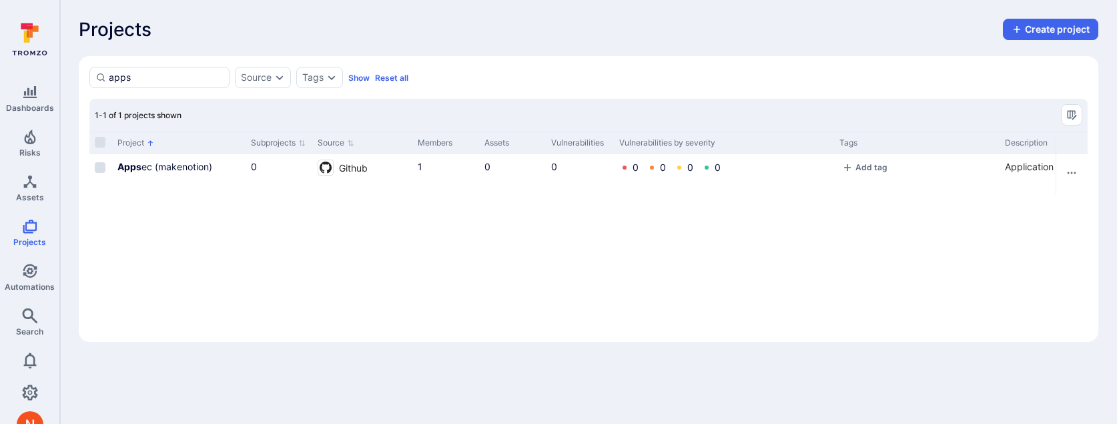
click at [181, 89] on div "apps Source Tags Show Reset all Search : apps 1-1 of 1 projects shown Project S…" at bounding box center [588, 199] width 1019 height 286
click at [183, 73] on input "apps" at bounding box center [166, 77] width 115 height 13
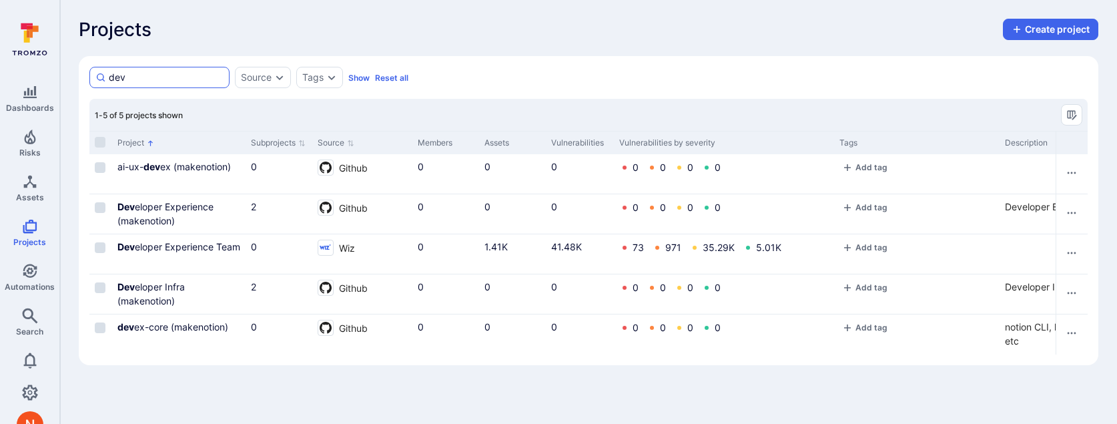
click at [139, 74] on input "dev" at bounding box center [166, 77] width 115 height 13
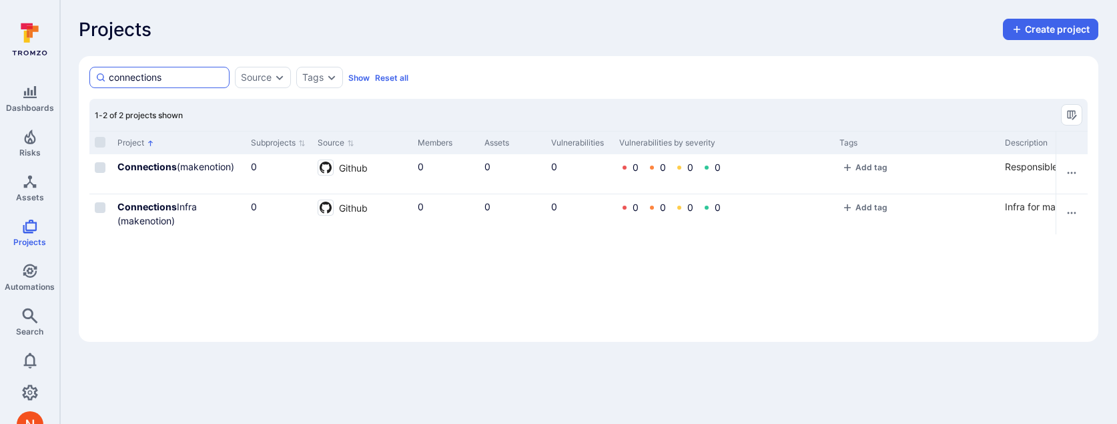
click at [180, 77] on input "connections" at bounding box center [166, 77] width 115 height 13
type input "infrastructure se"
click at [125, 304] on div "Project Subprojects Source Members Assets Vulnerabilities Vulnerabilities by se…" at bounding box center [588, 231] width 998 height 200
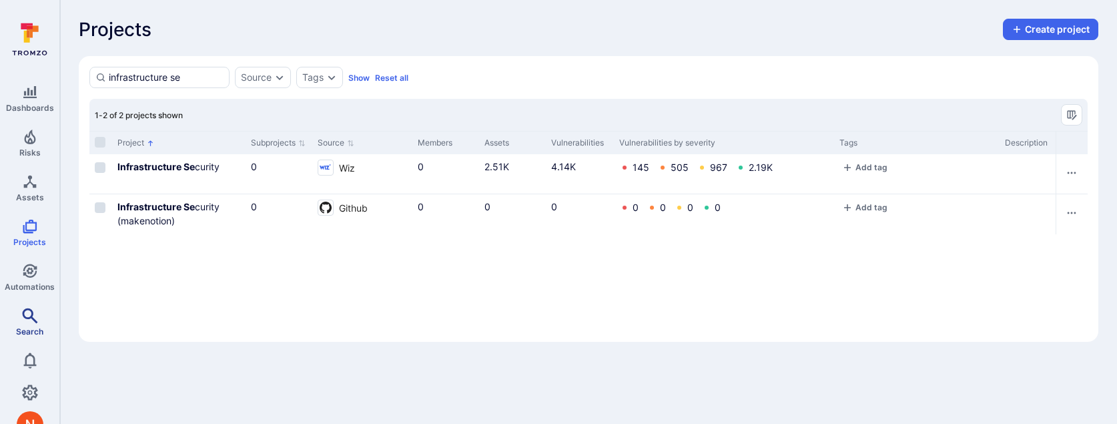
click at [28, 320] on icon "Search" at bounding box center [30, 316] width 16 height 16
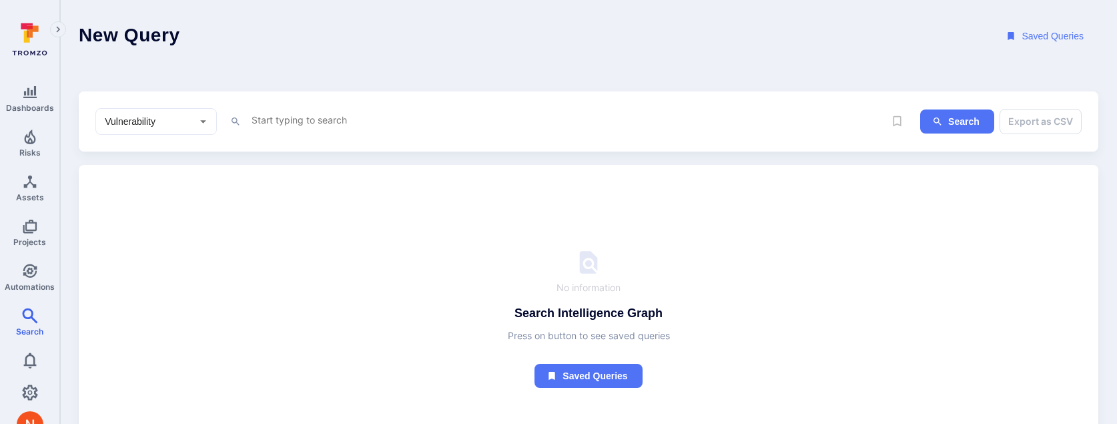
click at [291, 126] on textarea "Intelligence Graph search area" at bounding box center [567, 119] width 634 height 17
paste textarea "/terraform/aws/next/*/notion-labs/us-west-2/formal/"
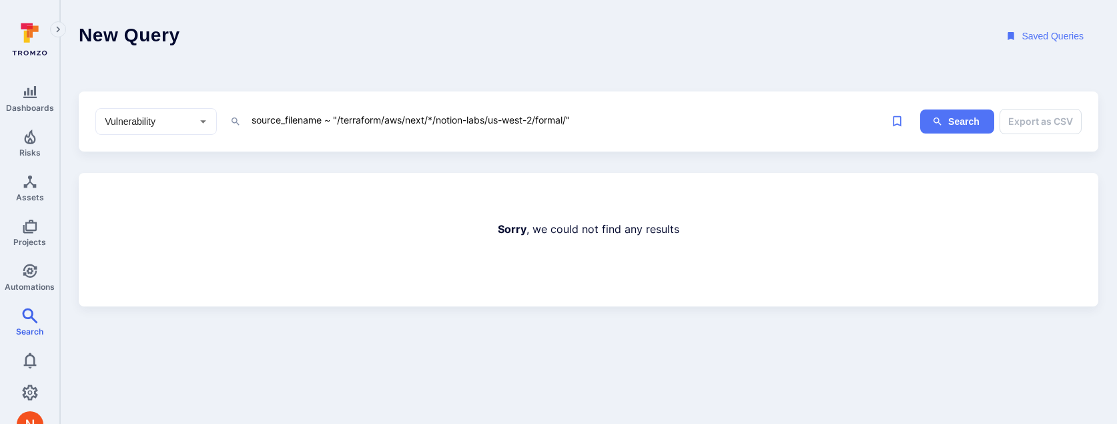
drag, startPoint x: 431, startPoint y: 117, endPoint x: 571, endPoint y: 113, distance: 140.2
click at [571, 113] on textarea "source_filename ~ "/terraform/aws/next/*/notion-labs/us-west-2/formal/"" at bounding box center [567, 119] width 634 height 17
type textarea "source_filename ~ "/terraform/aws/next/""
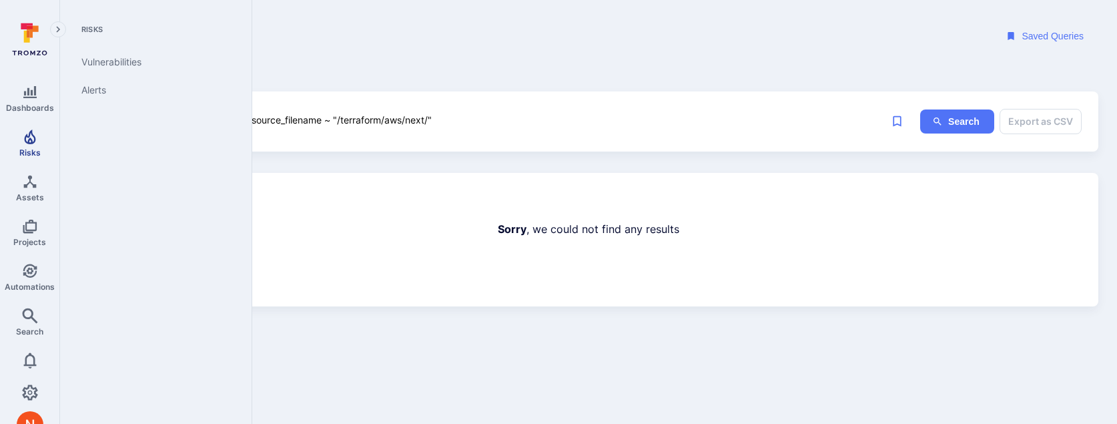
click at [30, 143] on icon "Risks" at bounding box center [29, 136] width 11 height 15
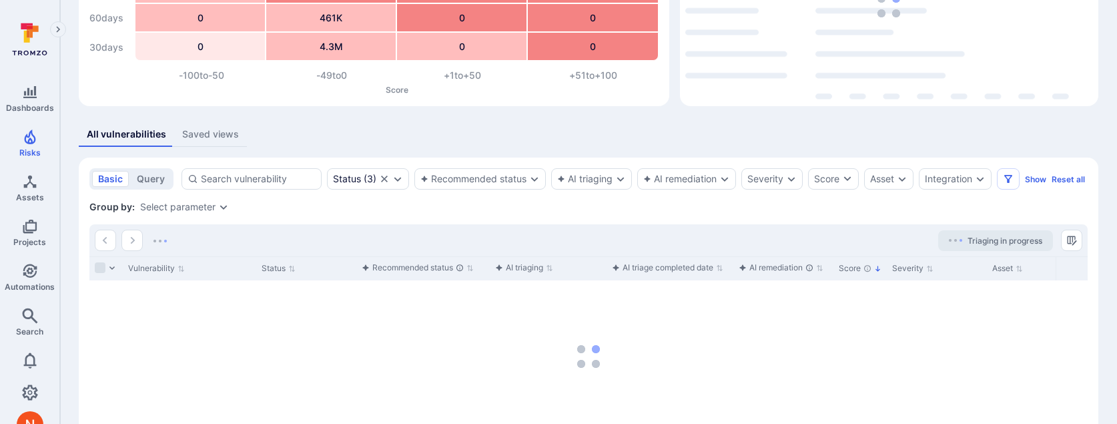
scroll to position [187, 0]
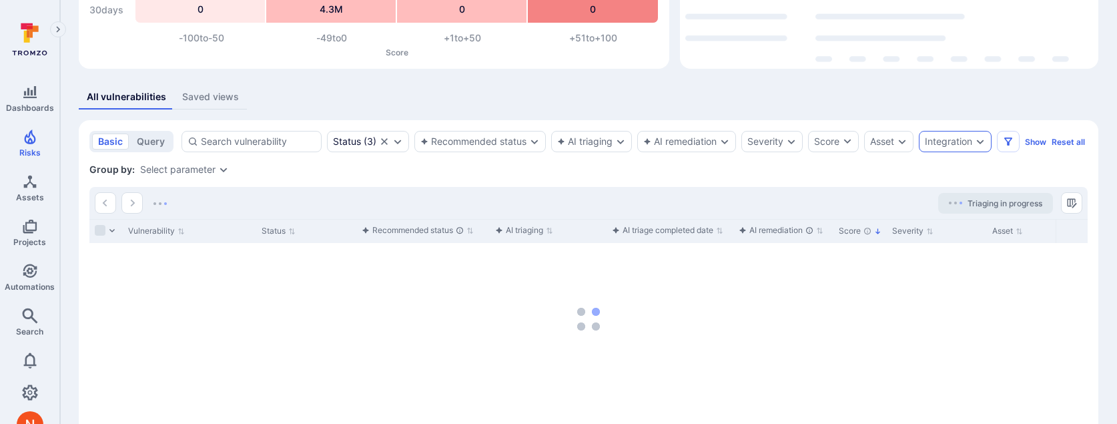
click at [935, 133] on div "Integration" at bounding box center [955, 141] width 73 height 21
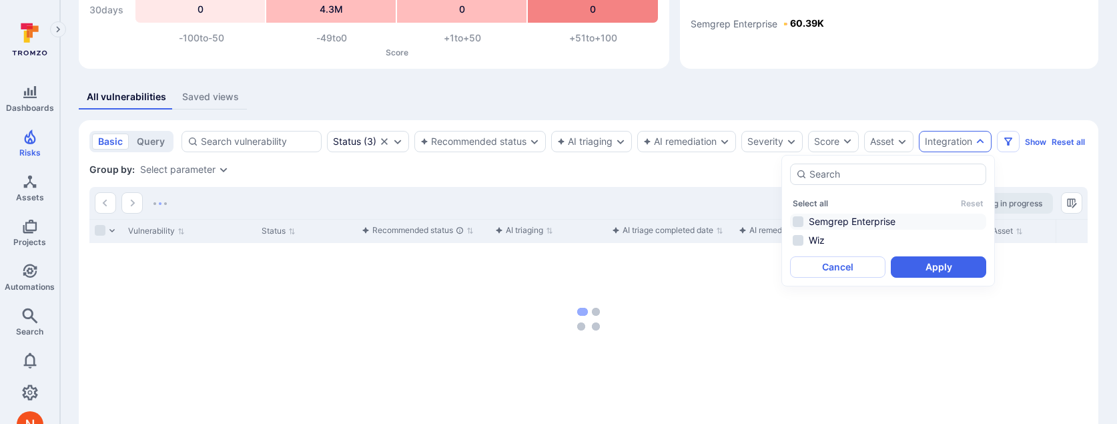
click at [855, 223] on li "Semgrep Enterprise" at bounding box center [888, 221] width 196 height 16
click at [915, 268] on button "Apply" at bounding box center [938, 266] width 95 height 21
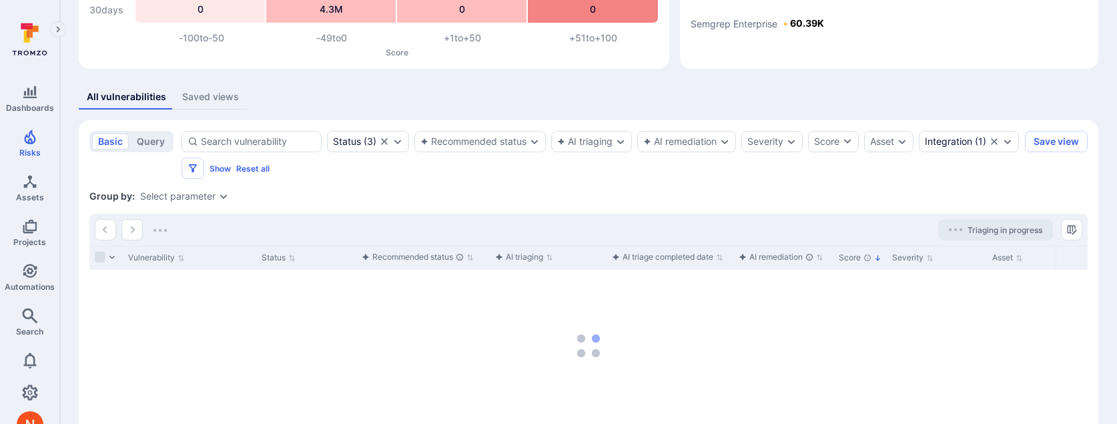
click at [216, 197] on div "Select parameter" at bounding box center [184, 196] width 89 height 11
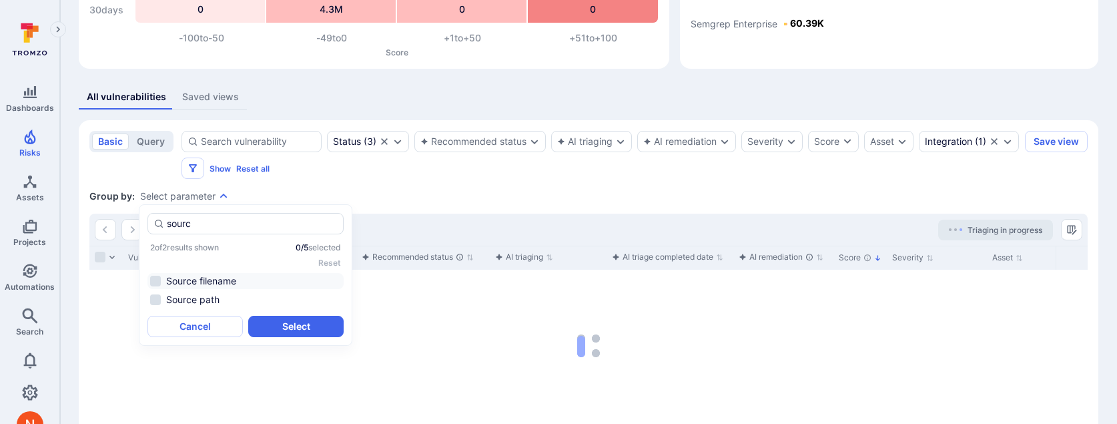
click at [225, 285] on li "Source filename" at bounding box center [245, 281] width 196 height 16
type input "sourc"
click at [258, 328] on button "Select" at bounding box center [295, 326] width 95 height 21
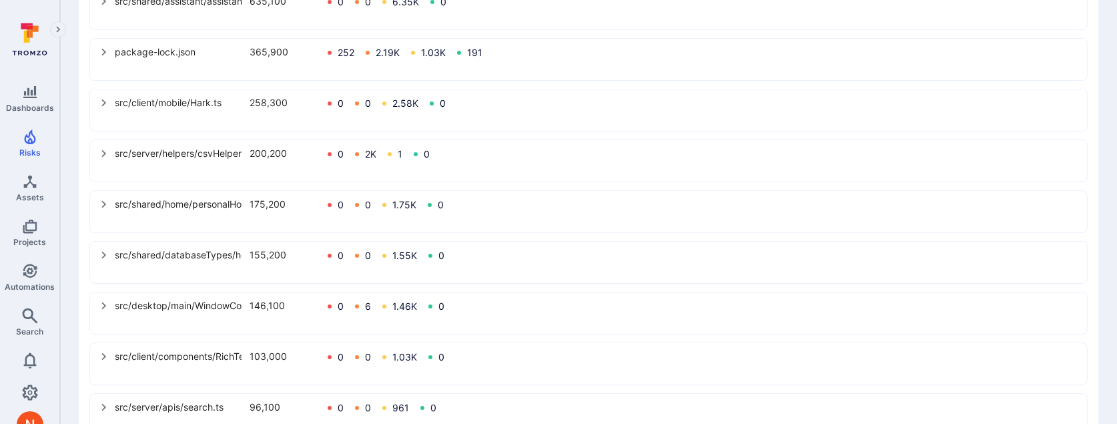
scroll to position [568, 0]
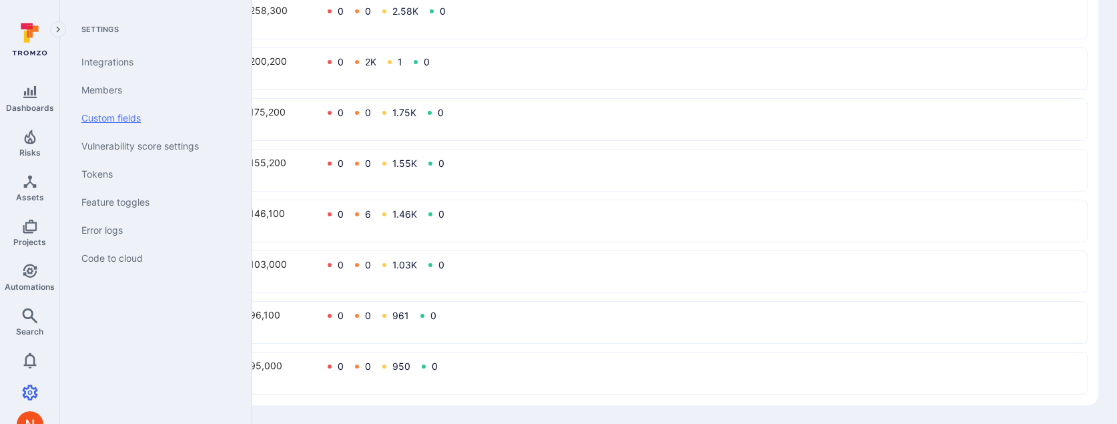
click at [97, 117] on link "Custom fields" at bounding box center [153, 118] width 165 height 28
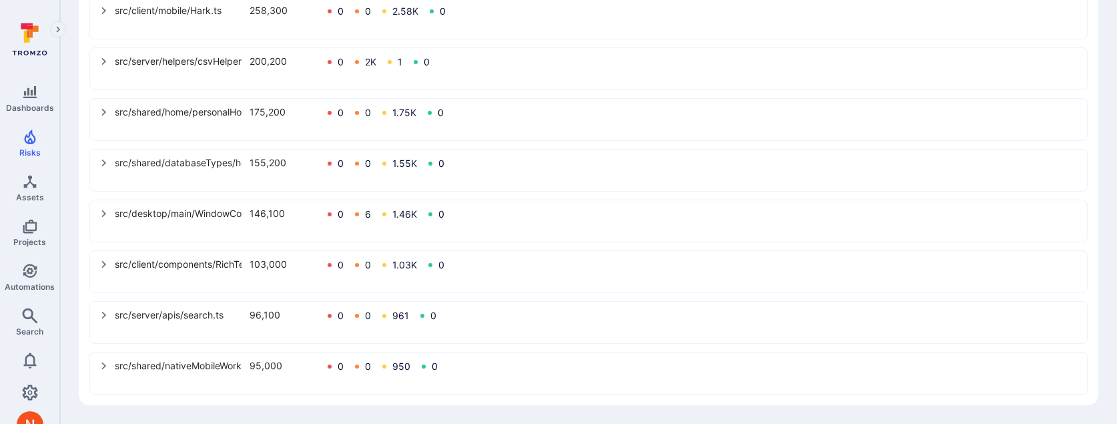
scroll to position [0, 0]
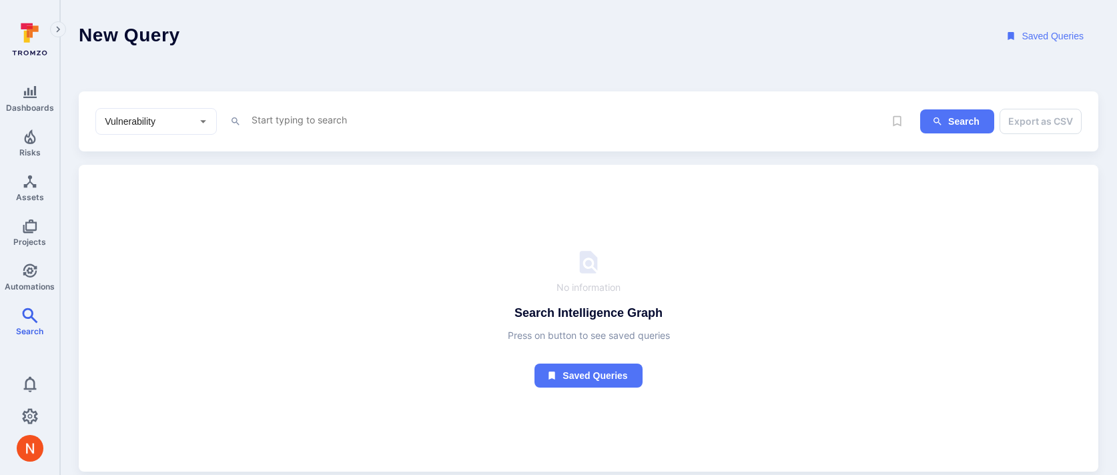
click at [274, 119] on textarea "Intelligence Graph search area" at bounding box center [567, 119] width 634 height 17
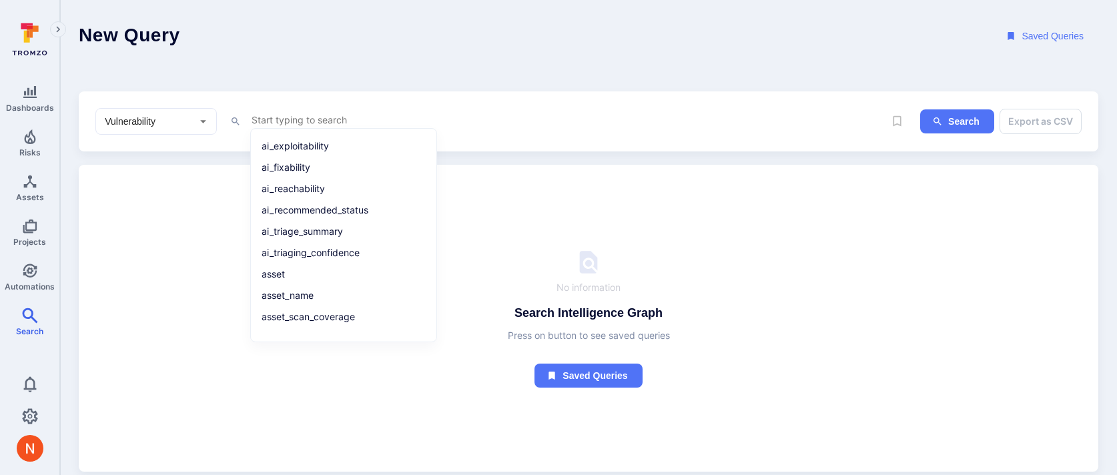
paste textarea "source_filename ~ "getSpacesCreatedByUserWithDomains.ts""
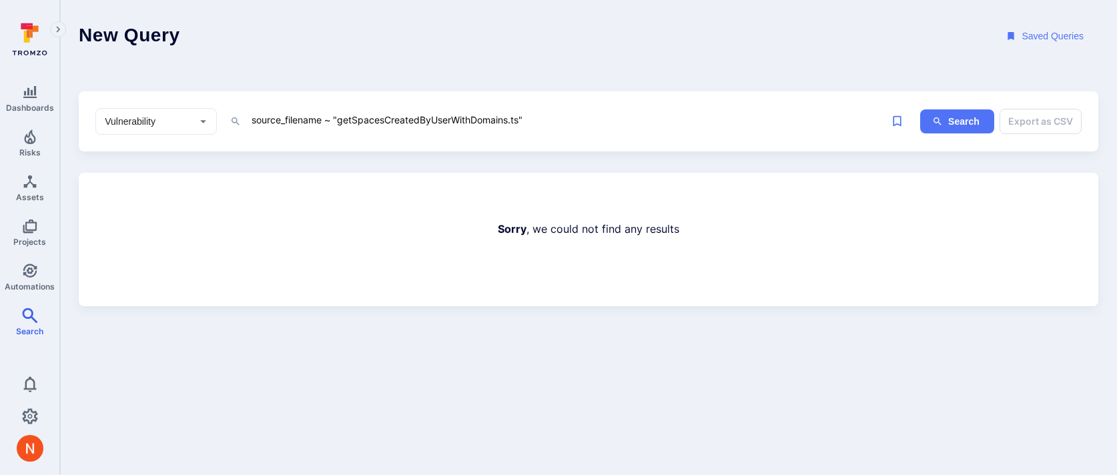
click at [325, 113] on textarea "source_filename ~ "getSpacesCreatedByUserWithDomains.ts"" at bounding box center [567, 119] width 634 height 17
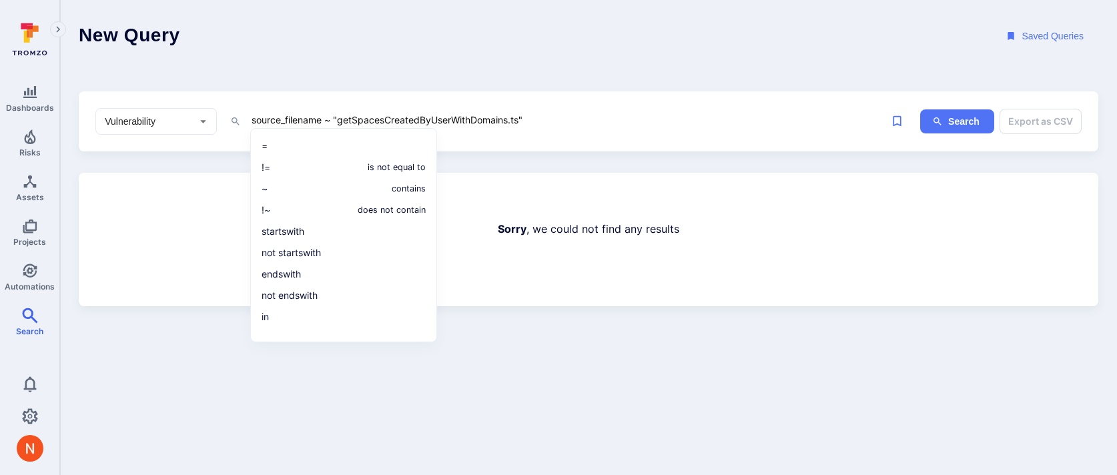
click at [325, 113] on textarea "source_filename ~ "getSpacesCreatedByUserWithDomains.ts"" at bounding box center [567, 119] width 634 height 17
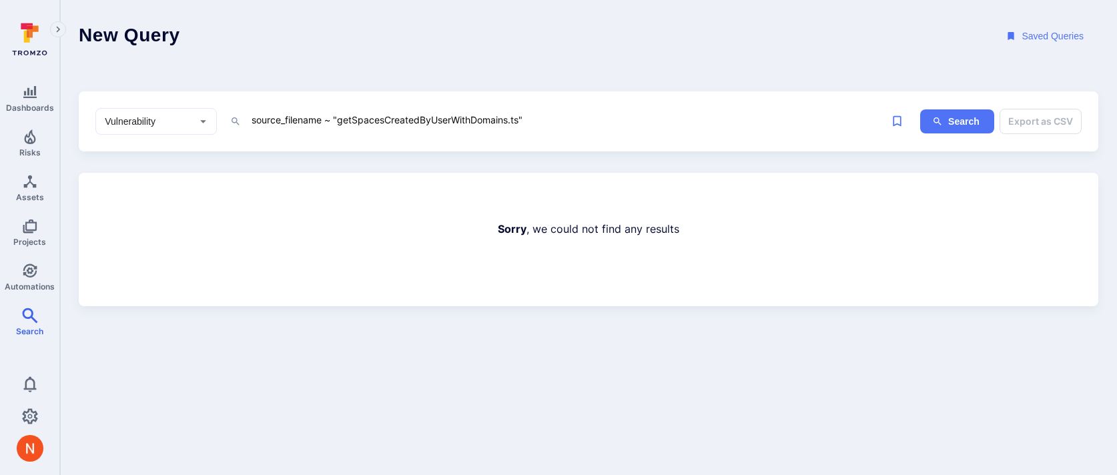
click at [325, 113] on textarea "source_filename ~ "getSpacesCreatedByUserWithDomains.ts"" at bounding box center [567, 119] width 634 height 17
paste textarea "/src/client/components/spaceAnalytics/"
click at [406, 111] on textarea "source_filename ~ "/src/client/components/spaceAnalytics/"" at bounding box center [567, 119] width 634 height 17
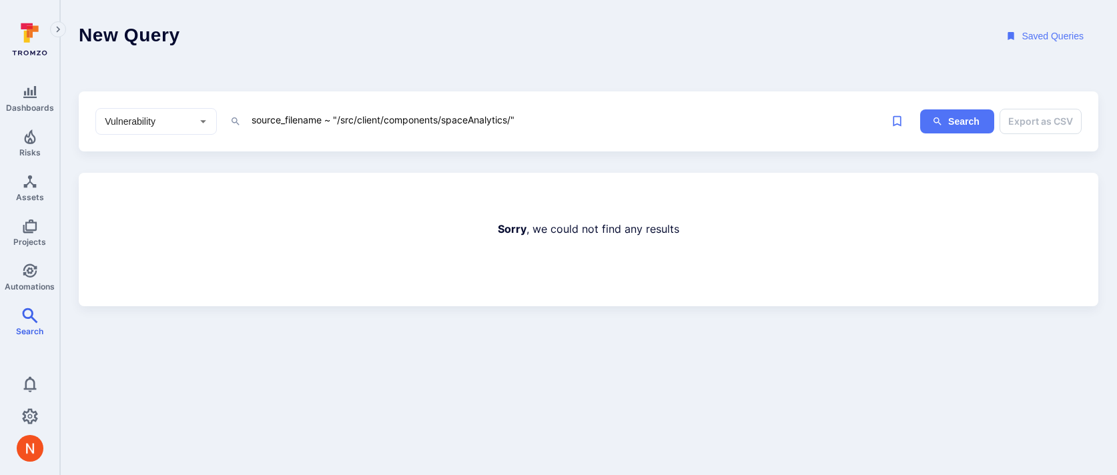
paste textarea "server/apis/work"
click at [346, 115] on textarea "source_filename ~ "/src/server/apis/workspaceAnalytics/"" at bounding box center [567, 119] width 634 height 17
paste textarea "client/components/SpaceAnalytics.tsx"
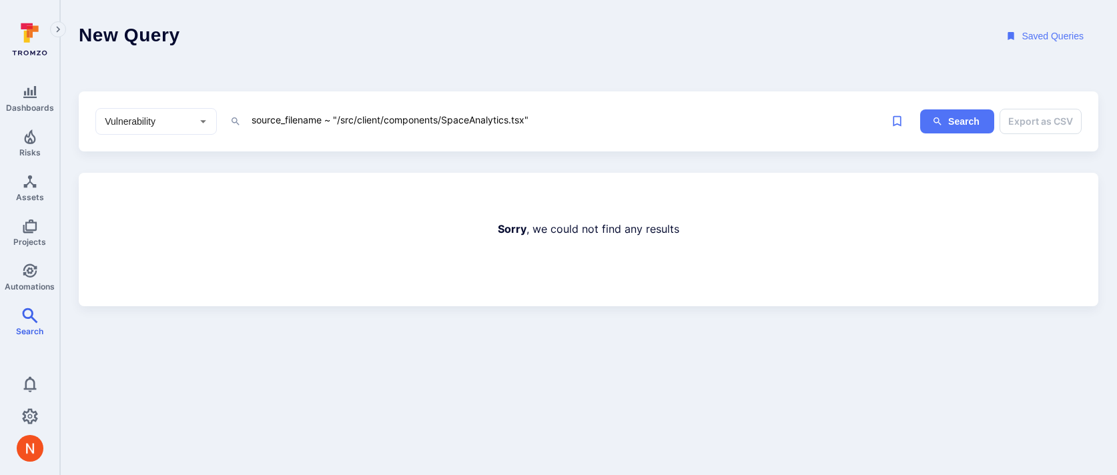
drag, startPoint x: 340, startPoint y: 119, endPoint x: 527, endPoint y: 114, distance: 186.9
click at [527, 114] on textarea "source_filename ~ "/src/client/components/SpaceAnalytics.tsx"" at bounding box center [567, 119] width 634 height 17
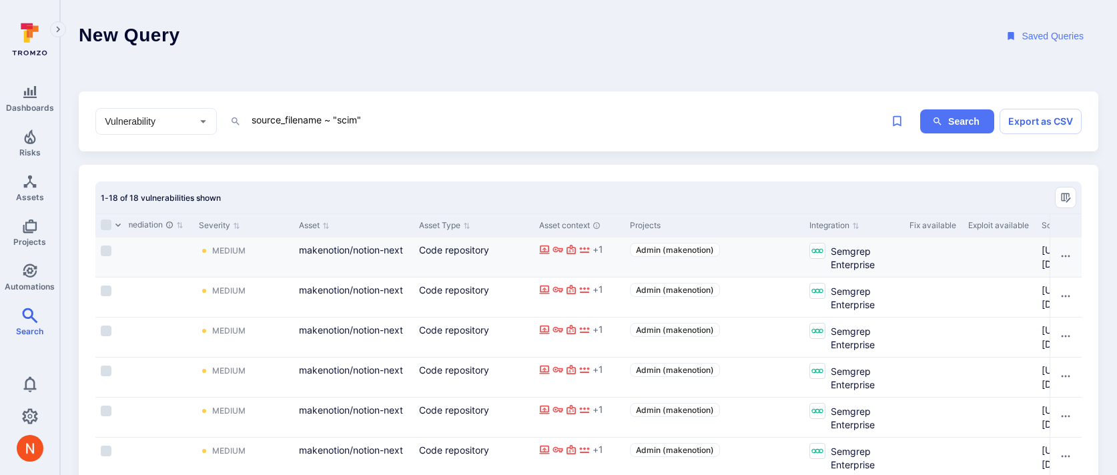
scroll to position [0, 833]
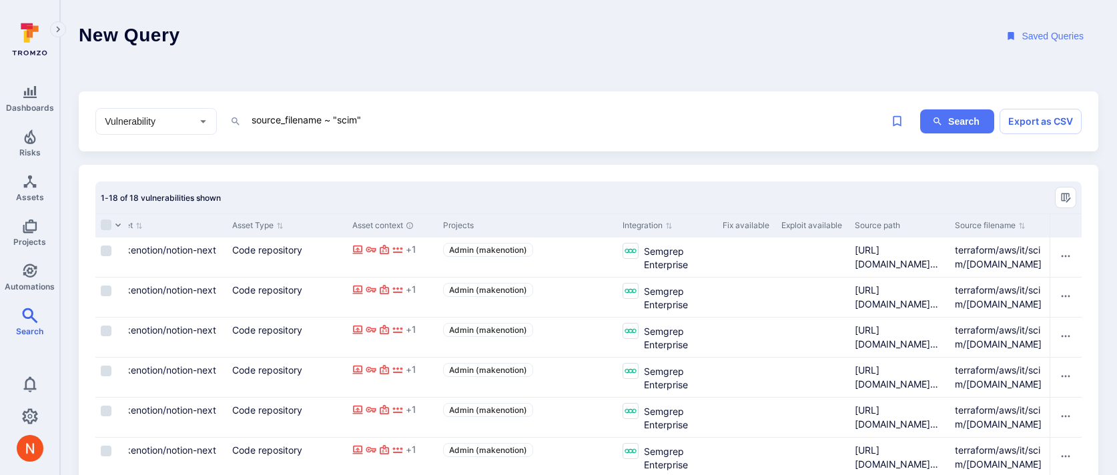
click at [350, 123] on textarea "source_filename ~ "scim"" at bounding box center [567, 119] width 634 height 17
paste textarea "DomainVerification"
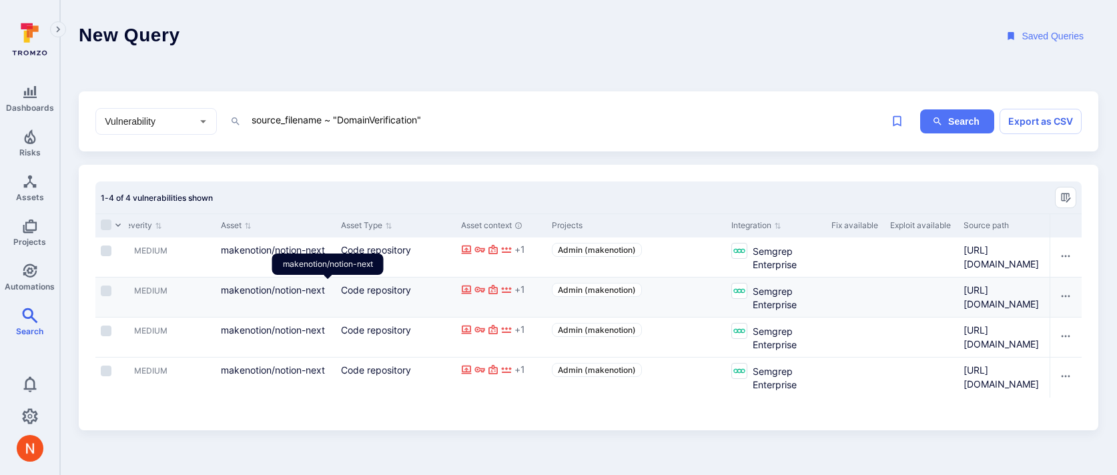
scroll to position [0, 833]
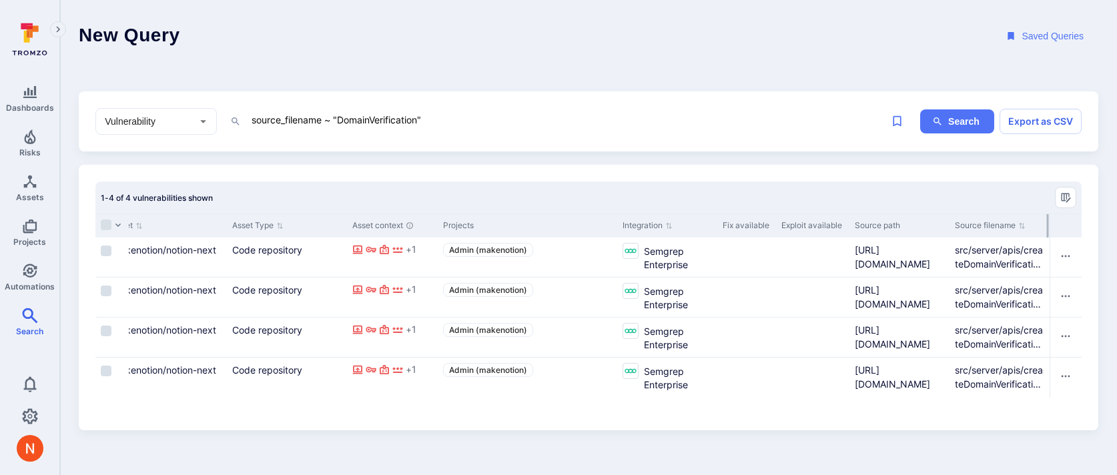
type textarea "source_filename ~ "DomainVerification""
drag, startPoint x: 1047, startPoint y: 219, endPoint x: 1107, endPoint y: 219, distance: 59.4
click at [1107, 219] on div "New Query Saved Queries Vulnerability ​ source_filename ~ "DomainVerification" …" at bounding box center [588, 224] width 1057 height 449
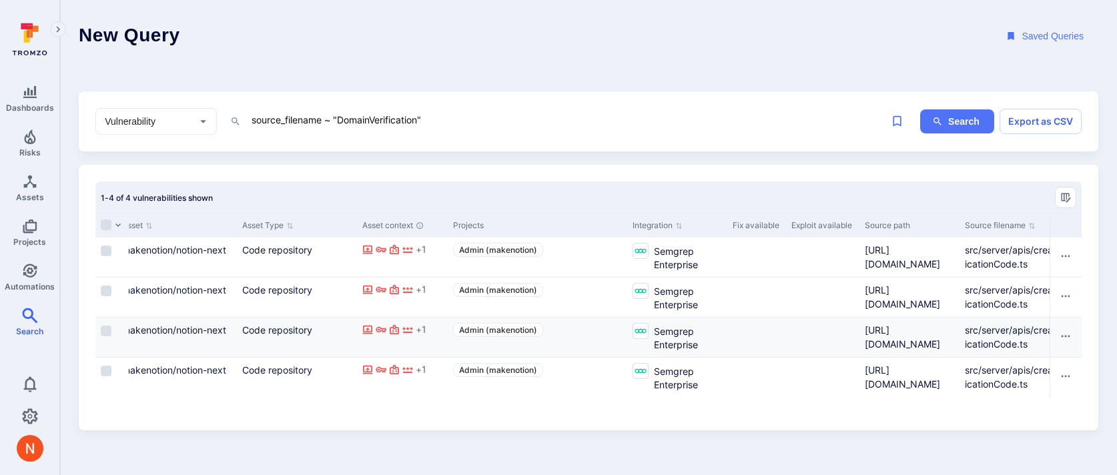
scroll to position [0, 819]
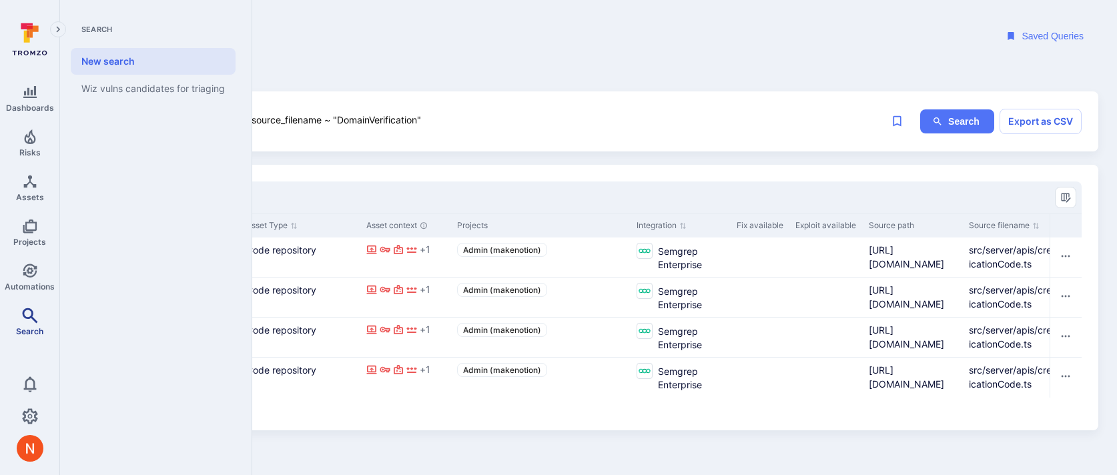
click at [33, 316] on icon "Search" at bounding box center [30, 316] width 16 height 16
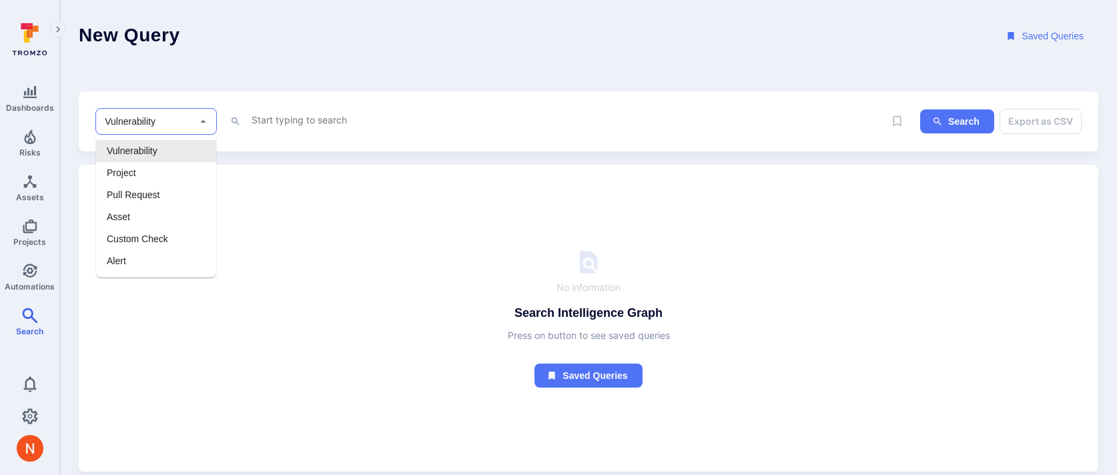
click at [182, 117] on input "Vulnerability" at bounding box center [146, 121] width 88 height 13
click at [129, 219] on li "Asset" at bounding box center [156, 217] width 120 height 22
type input "Asset"
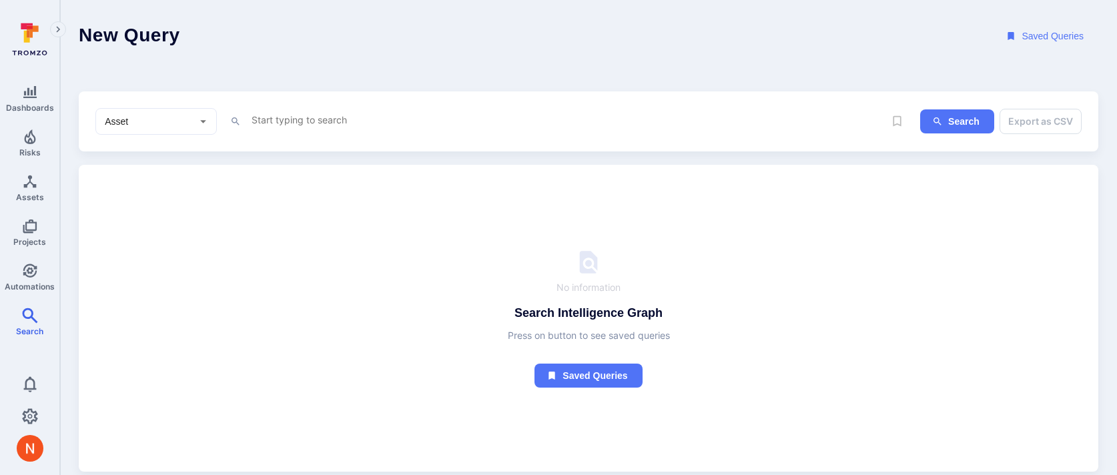
click at [277, 126] on textarea "Intelligence Graph search area" at bounding box center [567, 119] width 634 height 17
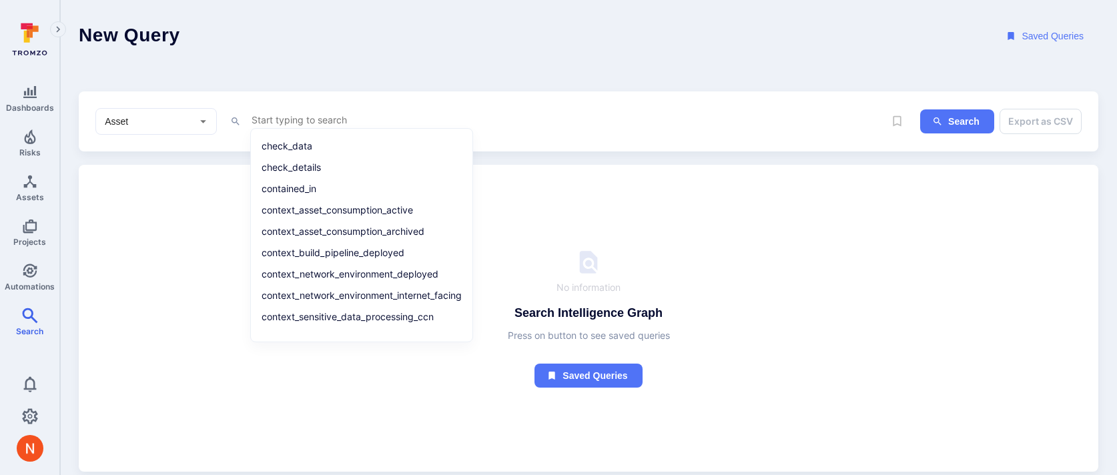
paste textarea "tags in ("team:enterprise")"
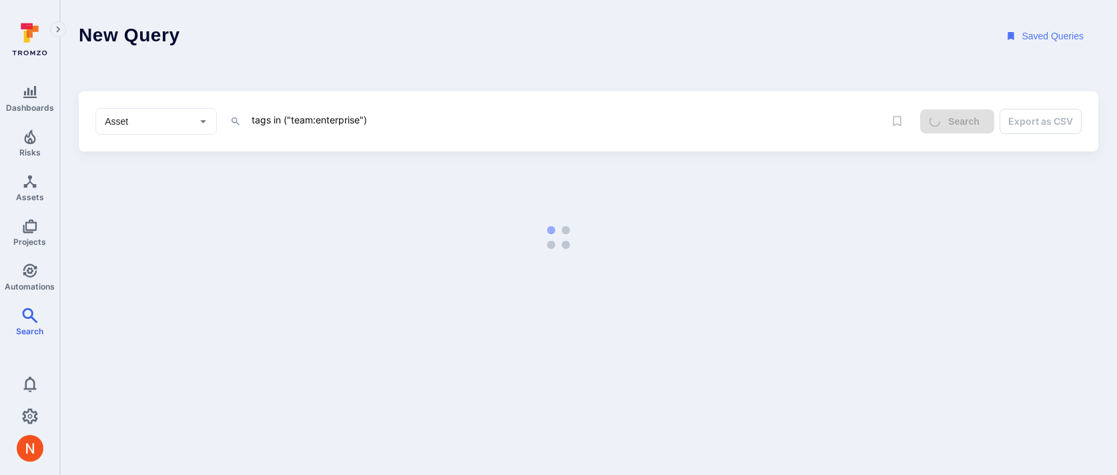
click at [251, 118] on textarea "tags in ("team:enterprise")" at bounding box center [567, 119] width 634 height 17
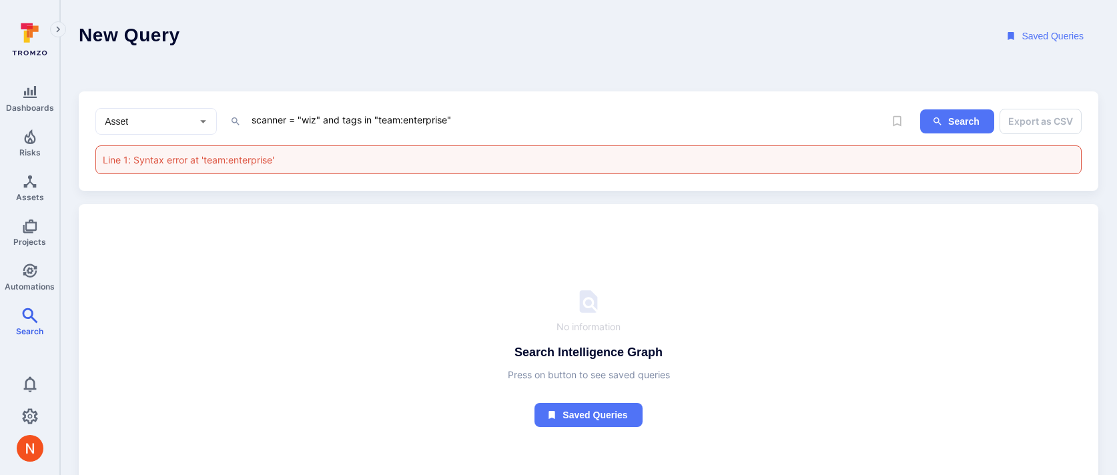
click at [382, 120] on textarea "scanner = "wiz" and tags in "team:enterprise"" at bounding box center [567, 119] width 634 height 17
click at [368, 115] on textarea "scanner = "wiz" and tags in "Team:enterprise"" at bounding box center [567, 119] width 634 height 17
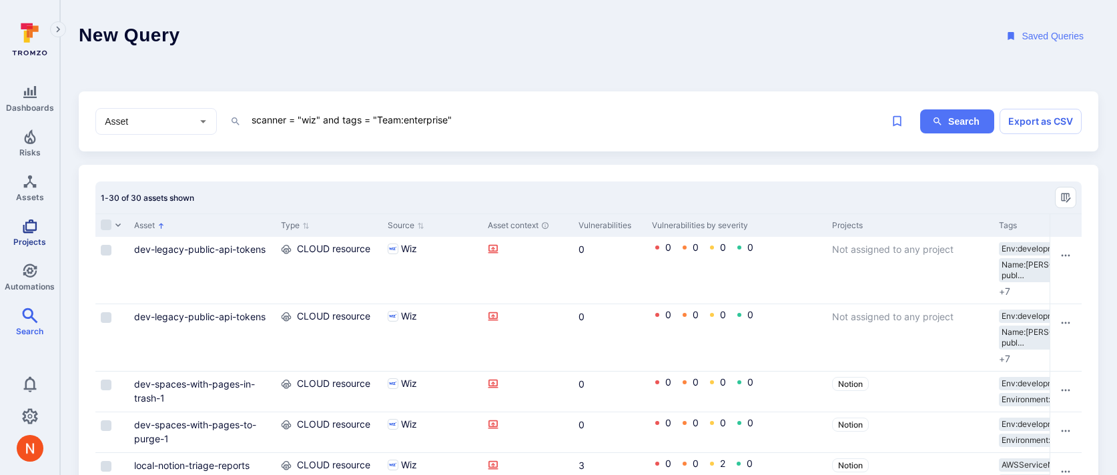
click at [25, 223] on icon "Projects" at bounding box center [30, 226] width 14 height 14
click at [380, 133] on div "Asset ​ scanner = "wiz" and tags = "Team:enterprise" x" at bounding box center [489, 121] width 789 height 27
click at [416, 122] on textarea "scanner = "wiz" and tags = "Team:enterprise"" at bounding box center [567, 119] width 634 height 17
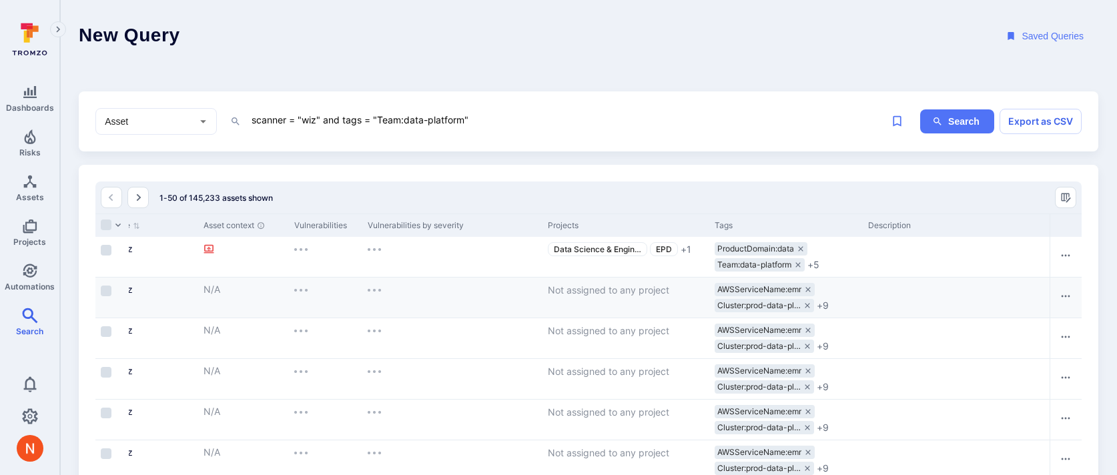
scroll to position [0, 464]
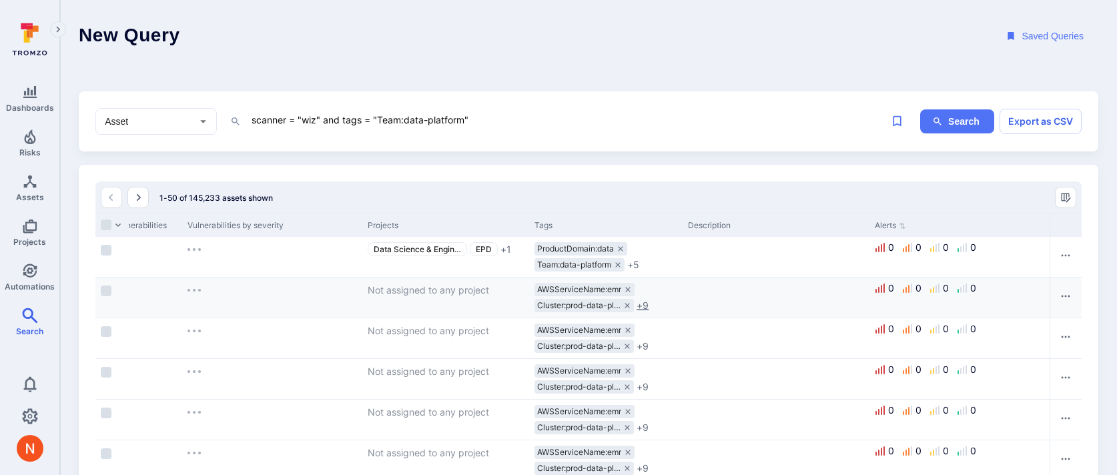
type textarea "scanner = "wiz" and tags = "Team:data-platform""
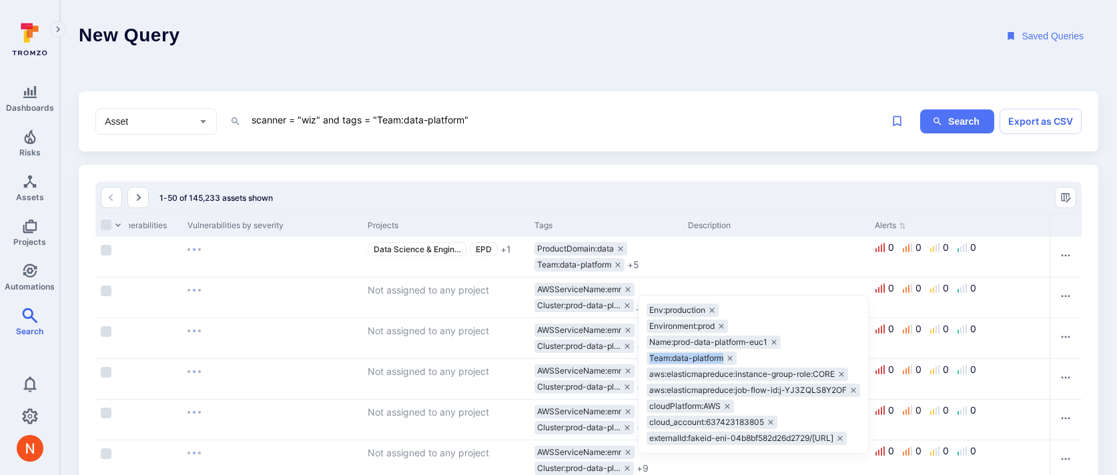
drag, startPoint x: 724, startPoint y: 358, endPoint x: 646, endPoint y: 358, distance: 78.1
click at [646, 358] on div "Env:production Environment:prod Name:prod-data-platform-euc1 Team:data-platform…" at bounding box center [753, 374] width 231 height 159
copy span "Team:data-platform"
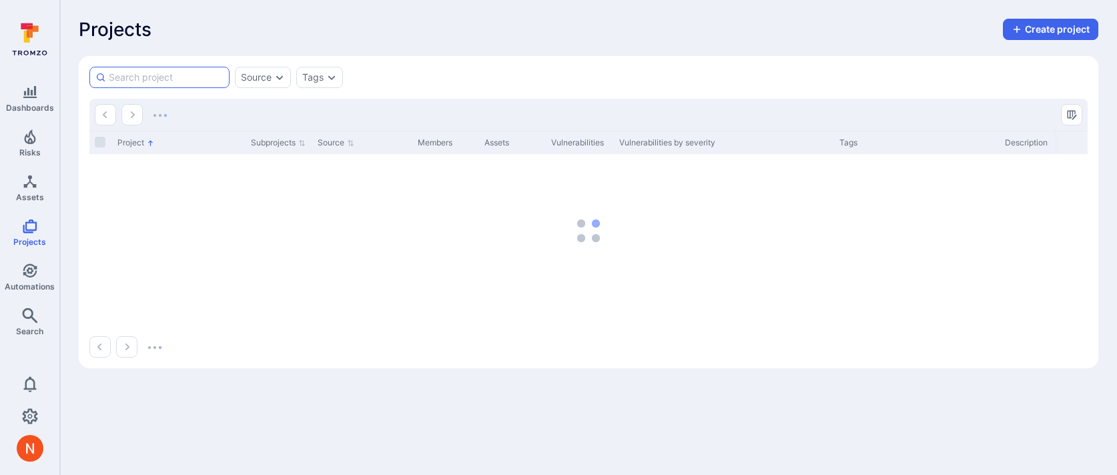
click at [187, 75] on input at bounding box center [166, 77] width 115 height 13
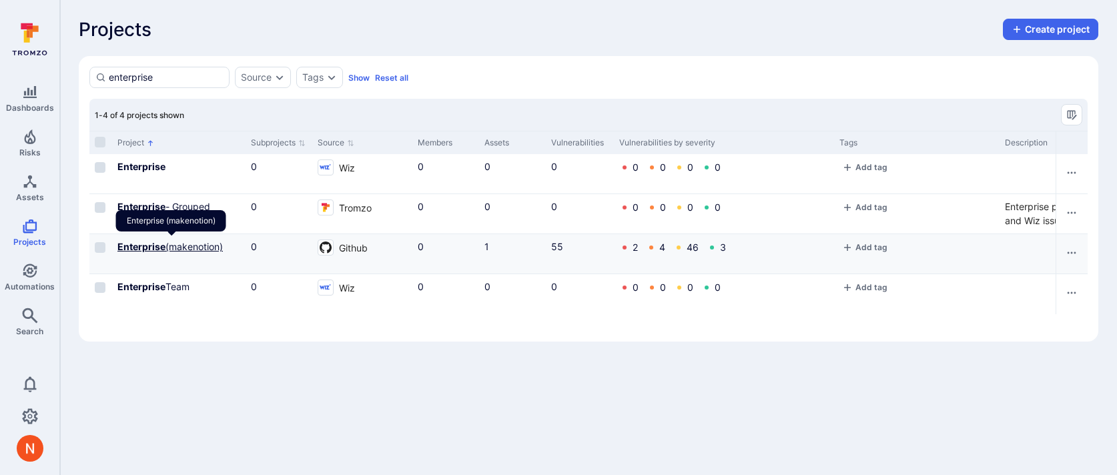
type input "enterprise"
click at [149, 244] on b "Enterprise" at bounding box center [141, 246] width 48 height 11
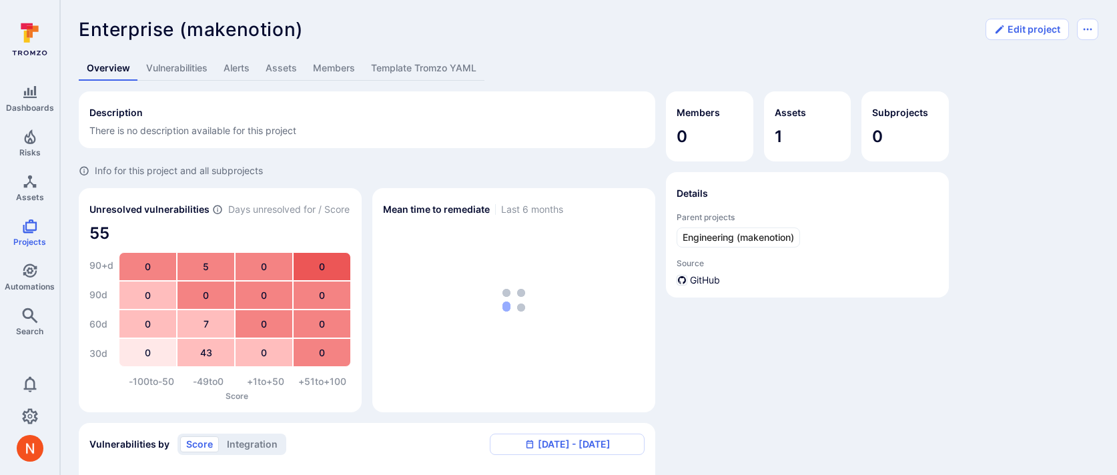
click at [292, 61] on link "Assets" at bounding box center [281, 68] width 47 height 25
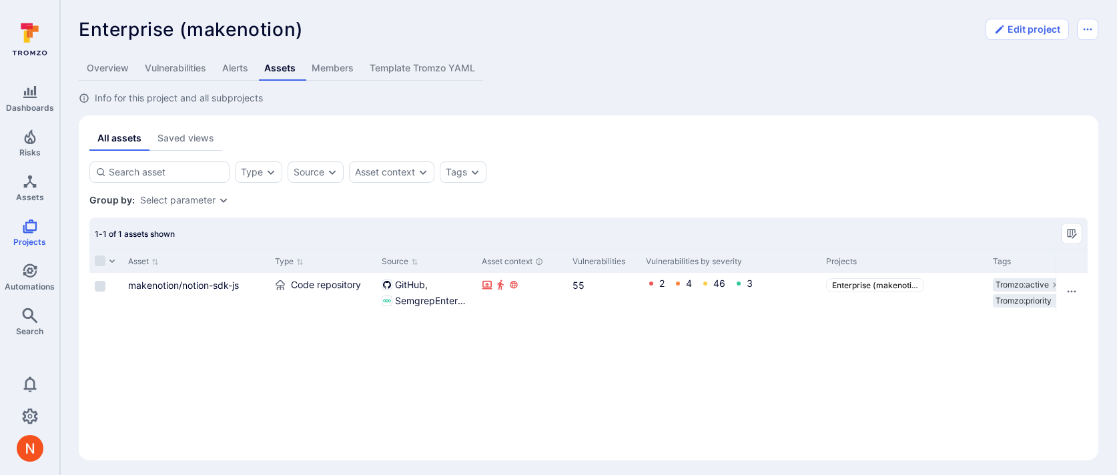
scroll to position [0, 177]
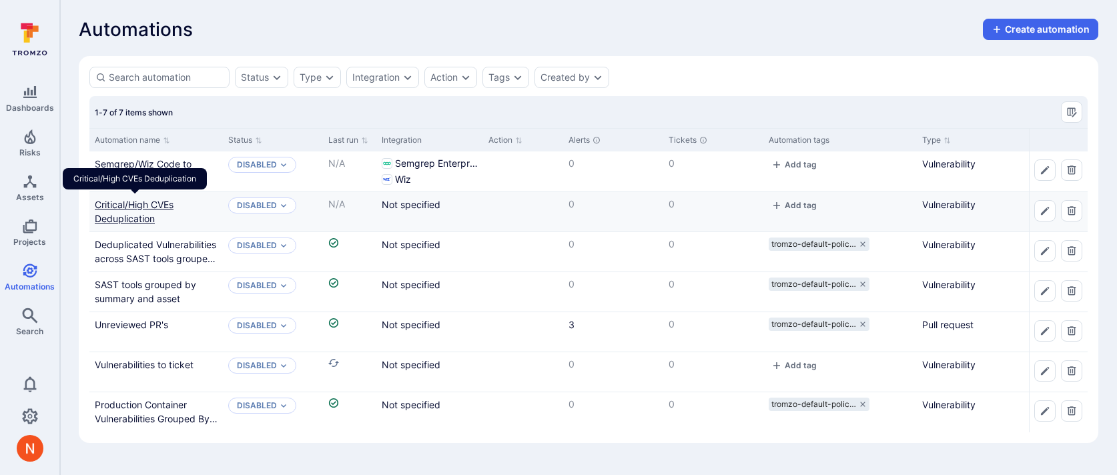
click at [135, 208] on link "Critical/High CVEs Deduplication" at bounding box center [134, 211] width 79 height 25
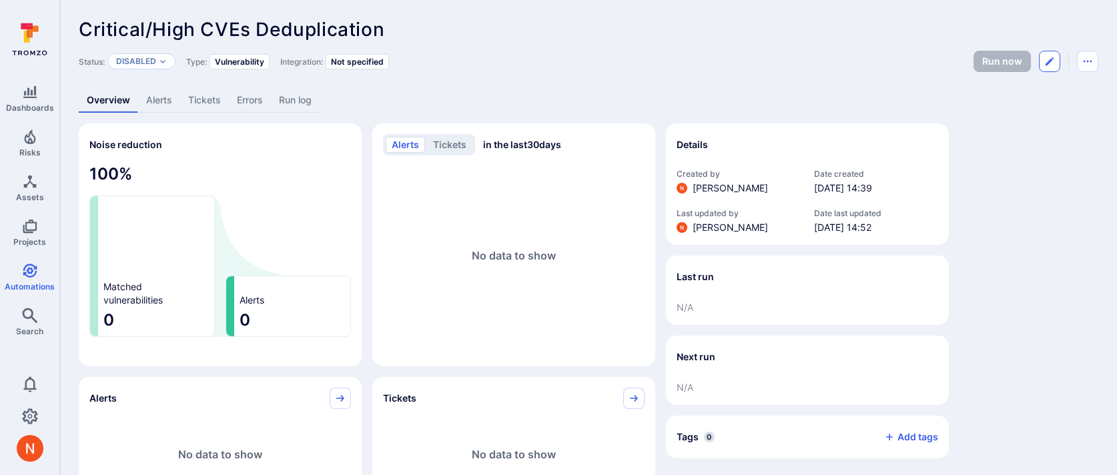
click at [1047, 61] on icon "Edit automation" at bounding box center [1049, 61] width 11 height 11
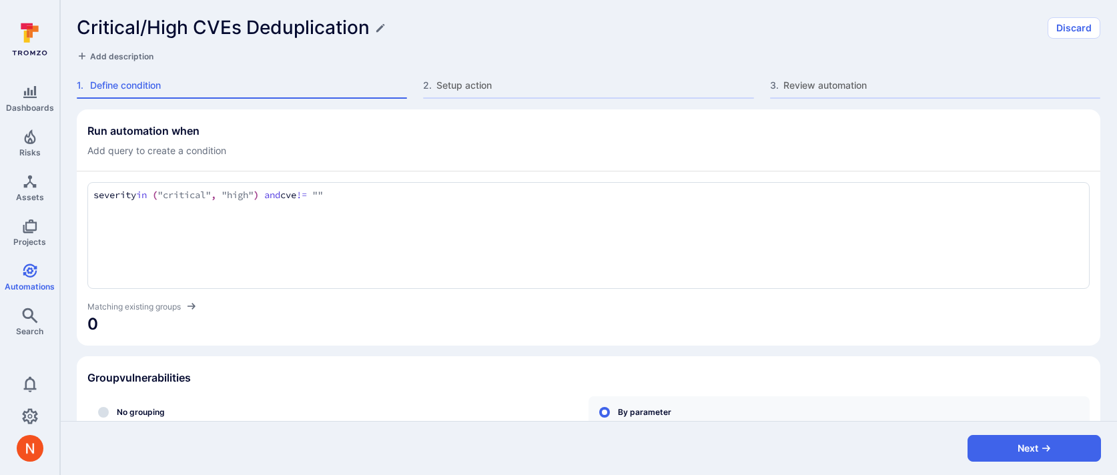
click at [382, 198] on textarea "severity in ("critical", "high") and cve != """ at bounding box center [588, 195] width 990 height 15
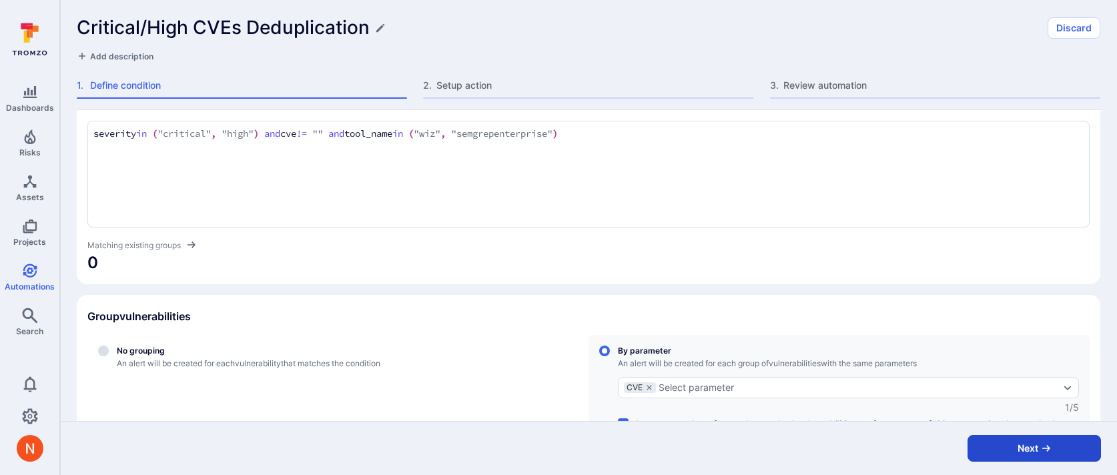
scroll to position [83, 0]
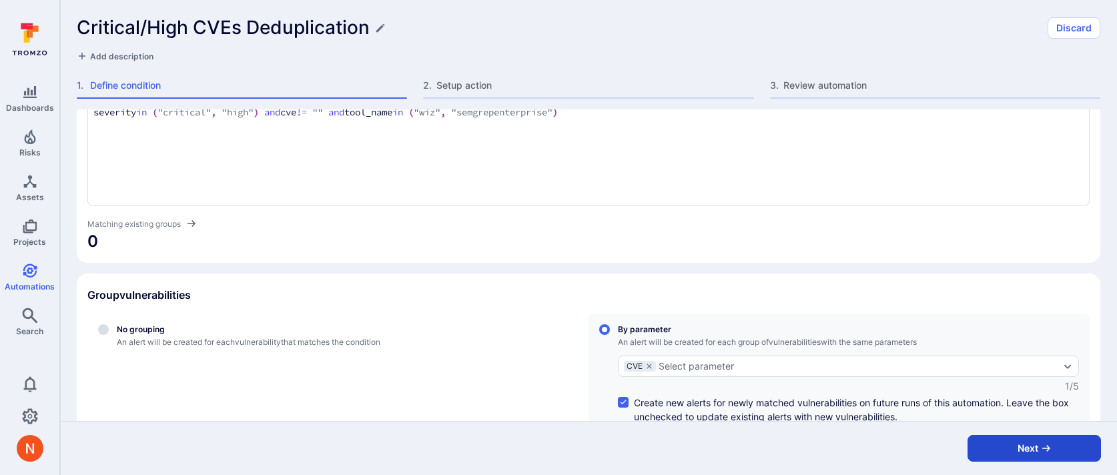
type textarea "severity in ("critical", "high") and cve != "" and tool_name in ("wiz", "semgre…"
drag, startPoint x: 1021, startPoint y: 444, endPoint x: 897, endPoint y: 246, distance: 234.7
click at [897, 246] on form "Critical/High CVEs Deduplication Discard Add description 1 . Define condition 2…" at bounding box center [588, 237] width 1057 height 475
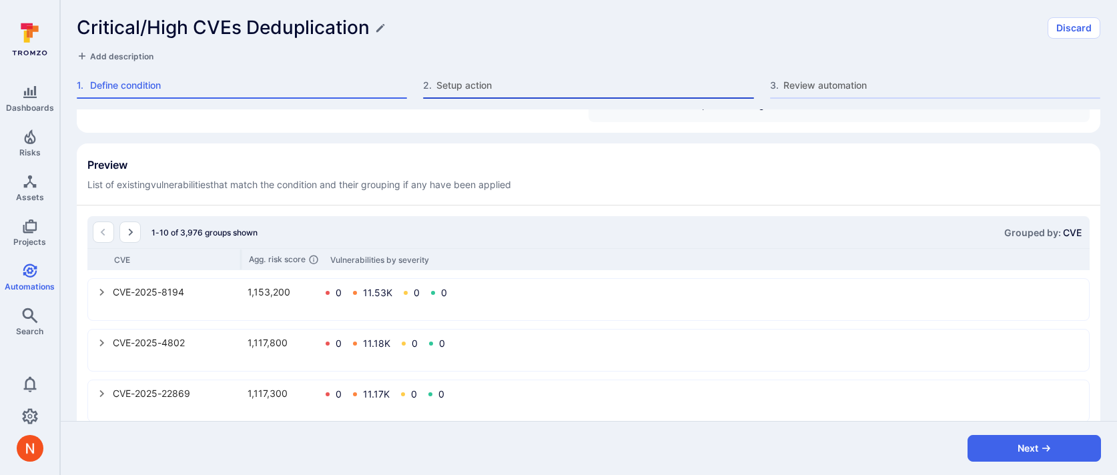
scroll to position [401, 0]
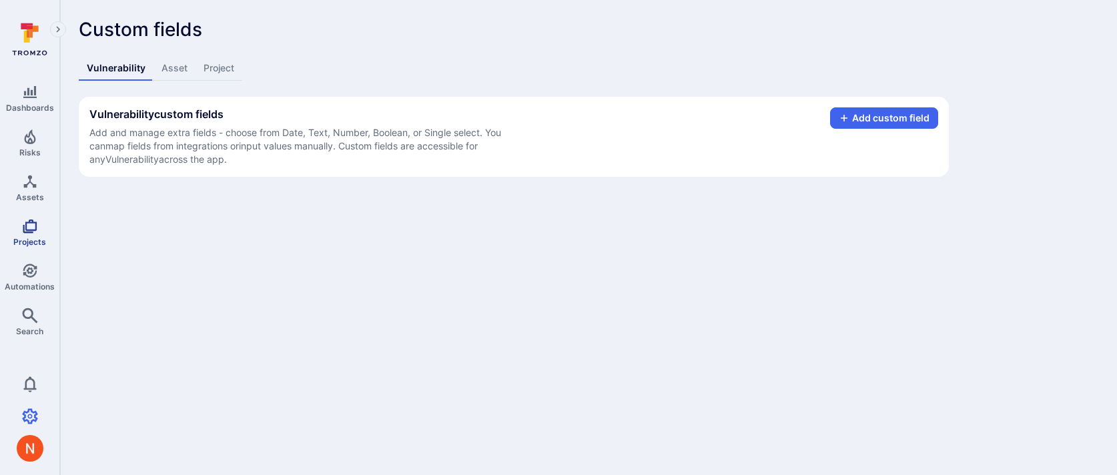
click at [33, 228] on icon "Projects" at bounding box center [30, 226] width 14 height 14
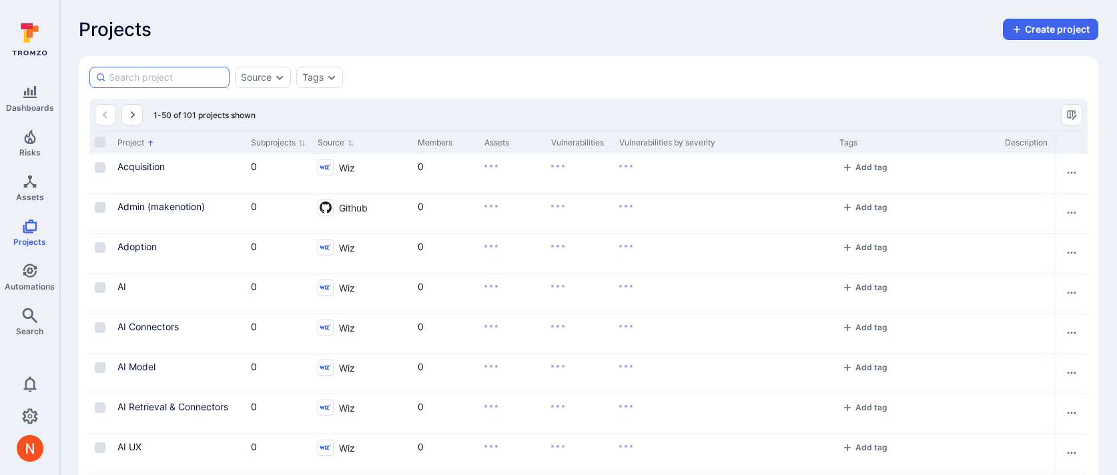
click at [209, 74] on input at bounding box center [166, 77] width 115 height 13
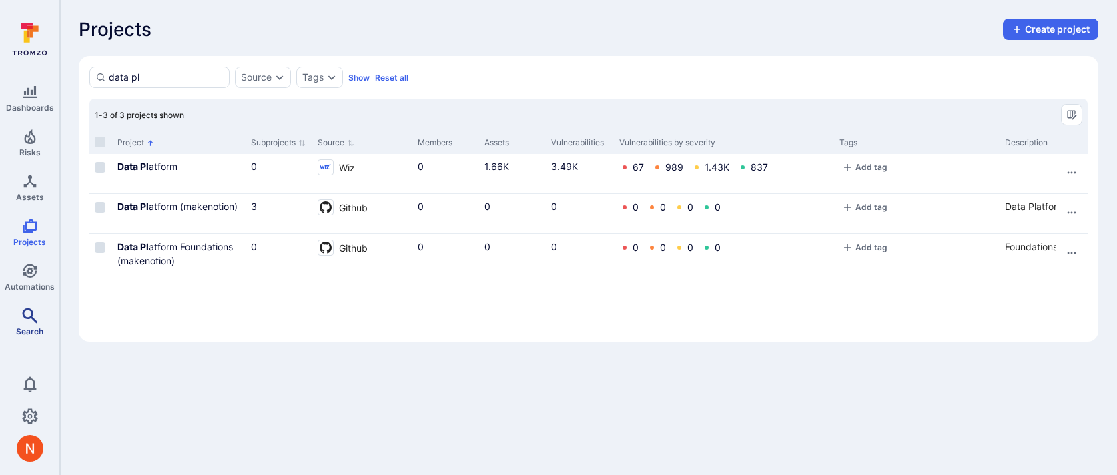
type input "data pl"
click at [29, 328] on span "Search" at bounding box center [29, 331] width 27 height 10
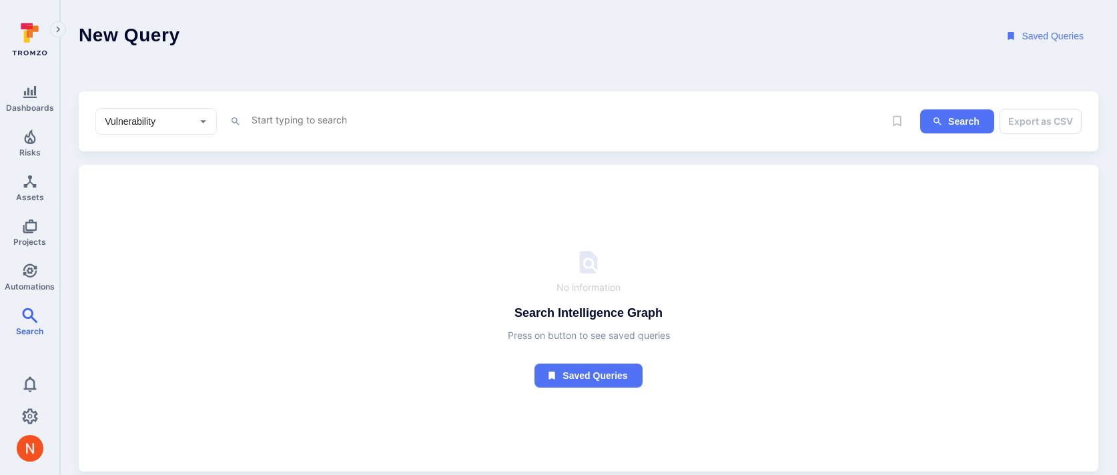
click at [373, 114] on textarea "Intelligence Graph search area" at bounding box center [567, 119] width 634 height 17
click at [335, 114] on textarea "Intelligence Graph search area" at bounding box center [567, 119] width 634 height 17
paste textarea "/src/client/helpers/analyticsHelpers.ts"
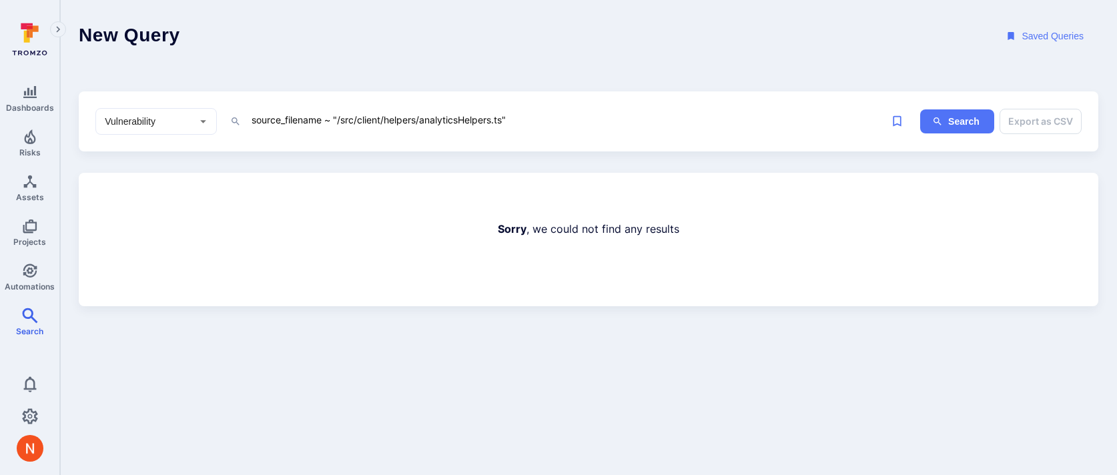
drag, startPoint x: 338, startPoint y: 120, endPoint x: 506, endPoint y: 119, distance: 167.5
click at [506, 119] on textarea "source_filename ~ "/src/client/helpers/analyticsHelpers.ts"" at bounding box center [567, 119] width 634 height 17
paste textarea "server/services/eventTrailApi"
drag, startPoint x: 432, startPoint y: 121, endPoint x: 499, endPoint y: 120, distance: 66.7
click at [499, 120] on textarea "source_filename ~ "/src/server/services/eventTrailApi.ts"" at bounding box center [567, 119] width 634 height 17
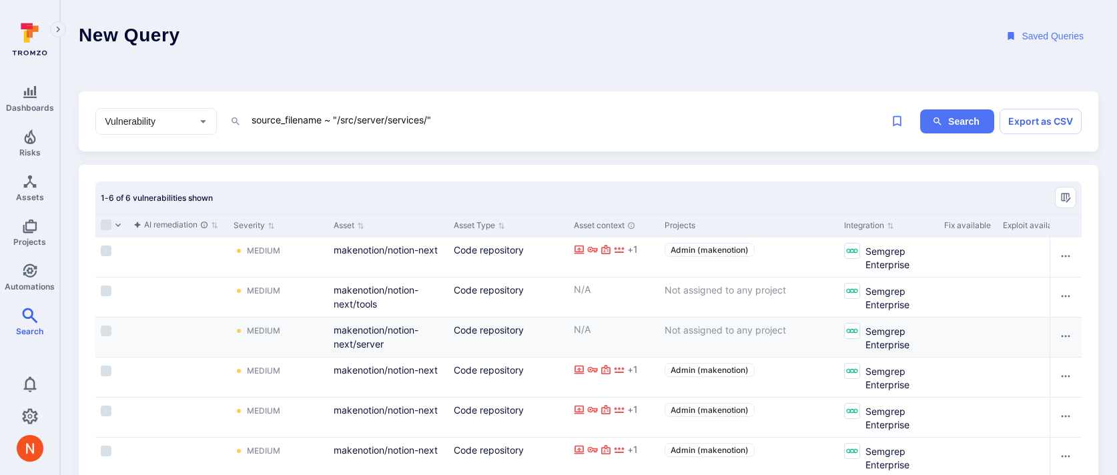
scroll to position [0, 833]
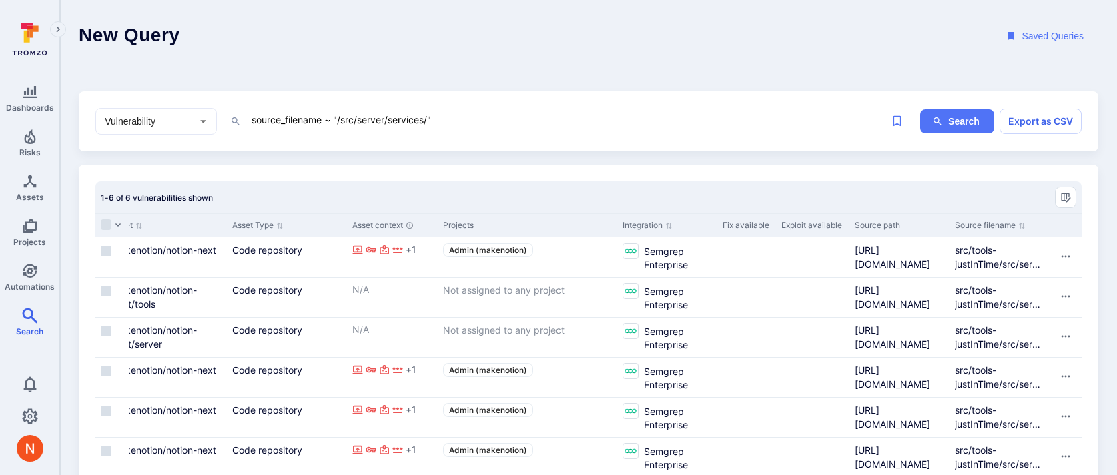
type textarea "source_filename ~ "/src/server/services/""
click at [949, 219] on div "Source filename" at bounding box center [999, 225] width 100 height 24
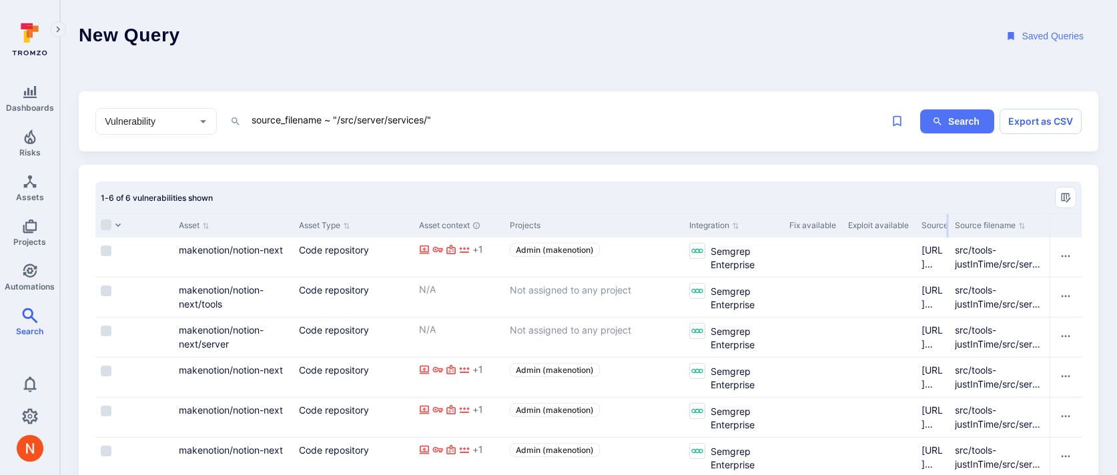
scroll to position [0, 766]
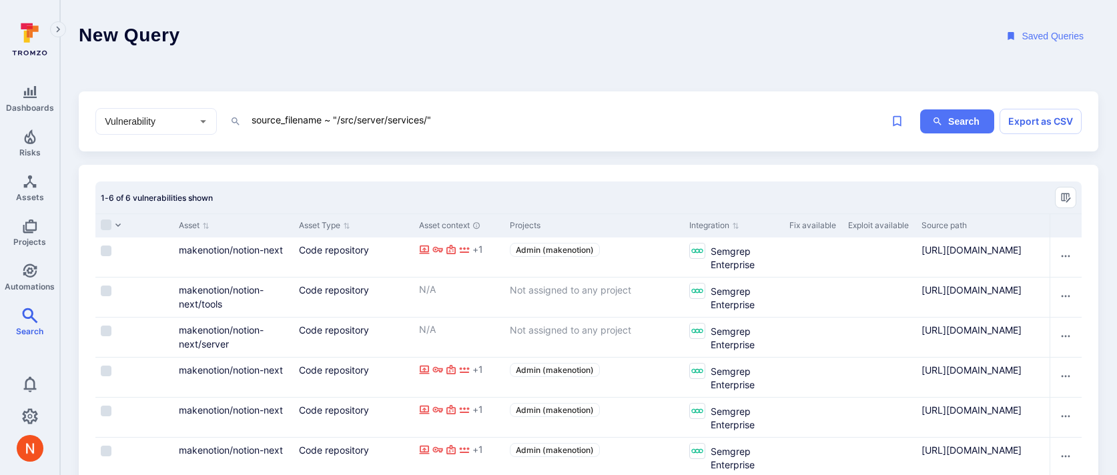
drag, startPoint x: 947, startPoint y: 221, endPoint x: 1036, endPoint y: 200, distance: 91.8
click at [1036, 200] on div "1-6 of 6 vulnerabilities shown Vulnerability Status Recommended status AI triag…" at bounding box center [588, 329] width 986 height 296
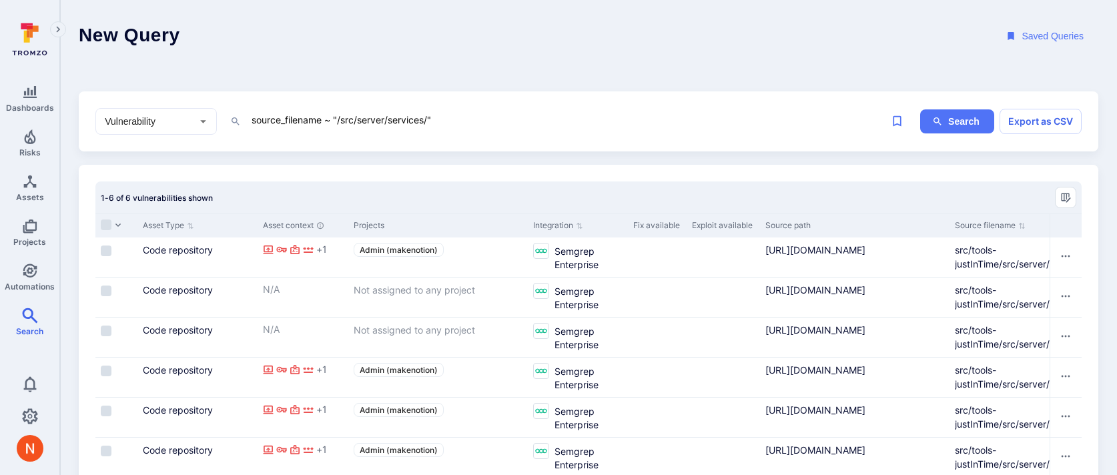
drag, startPoint x: 1048, startPoint y: 222, endPoint x: 1175, endPoint y: 226, distance: 126.8
click at [1116, 226] on html "Dashboards Risks Assets Projects Automations Search 0 Search New search Wiz vul…" at bounding box center [558, 237] width 1117 height 475
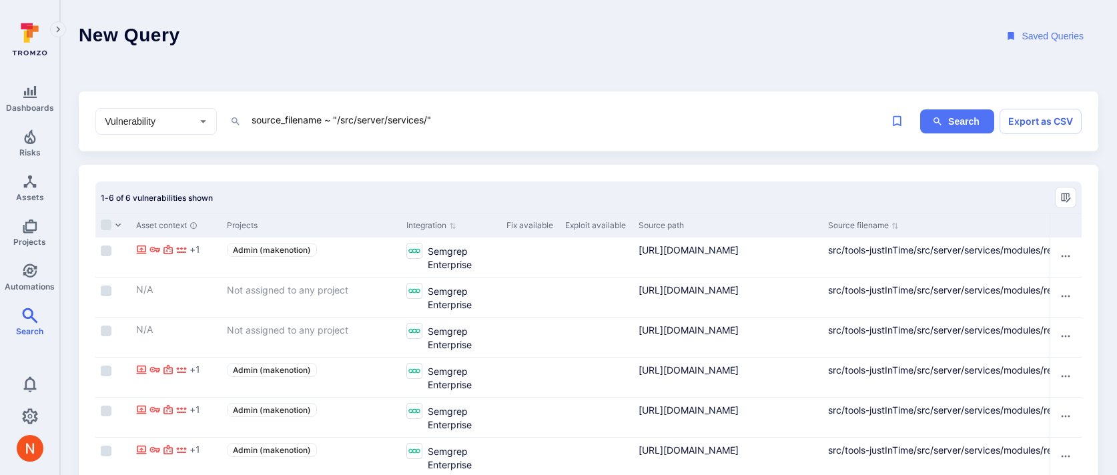
drag, startPoint x: 1046, startPoint y: 226, endPoint x: 1153, endPoint y: 225, distance: 106.8
click at [1116, 225] on html "Dashboards Risks Assets Projects Automations Search 0 Search New search Wiz vul…" at bounding box center [558, 237] width 1117 height 475
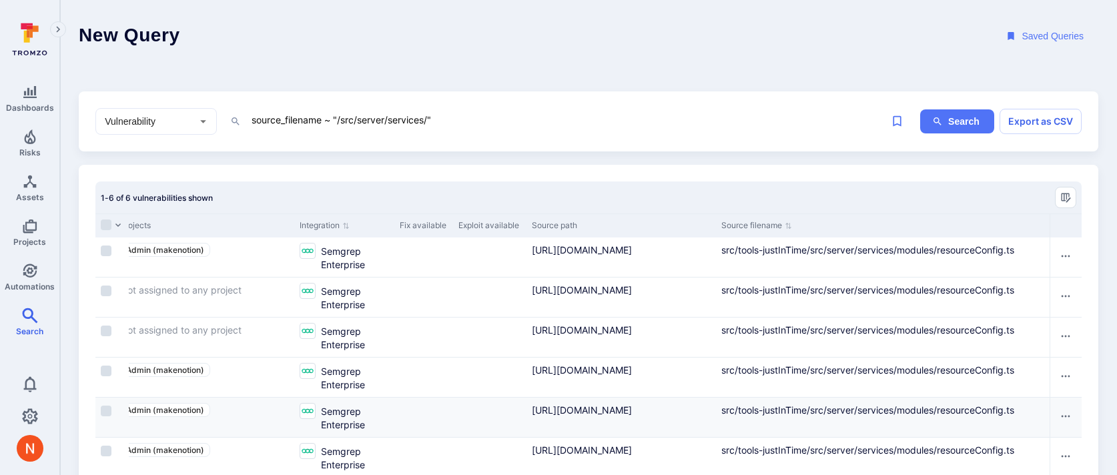
scroll to position [38, 0]
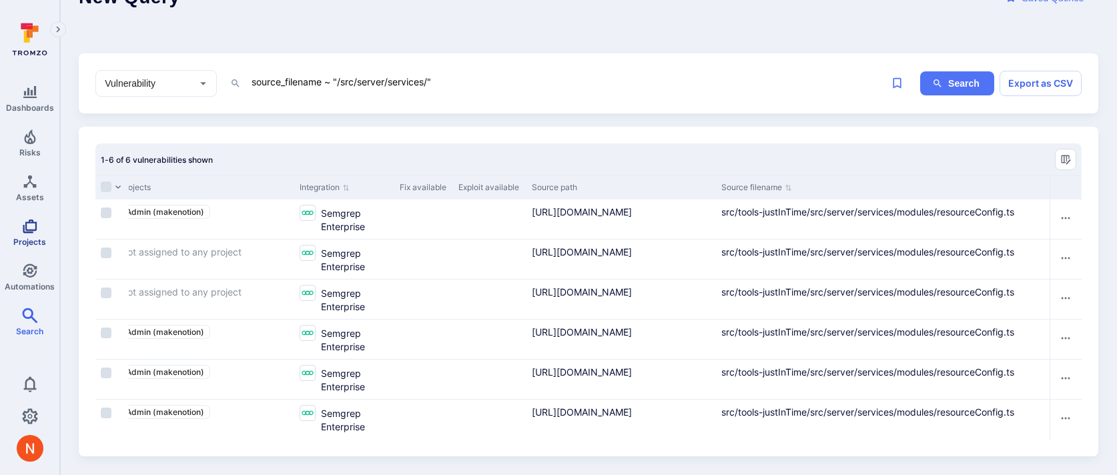
click at [27, 223] on icon "Projects" at bounding box center [30, 226] width 16 height 16
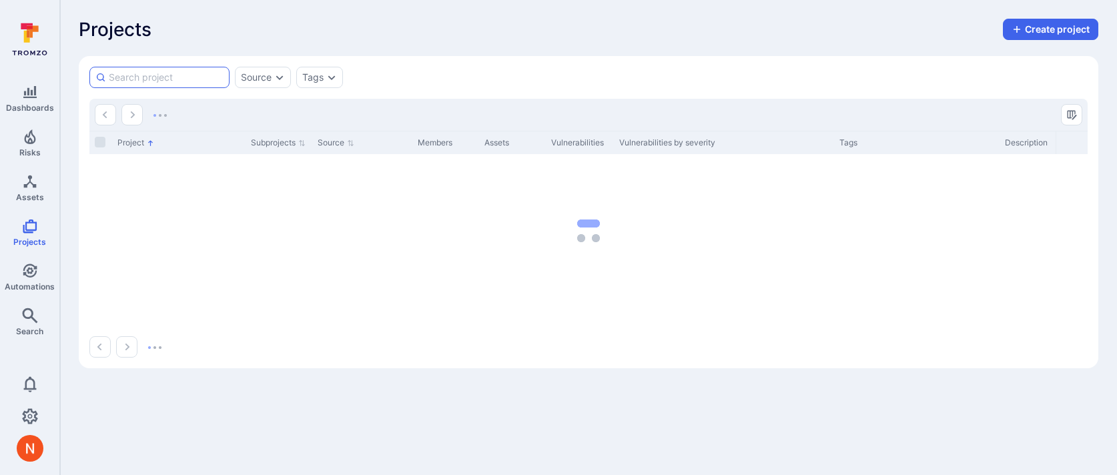
click at [155, 76] on input at bounding box center [166, 77] width 115 height 13
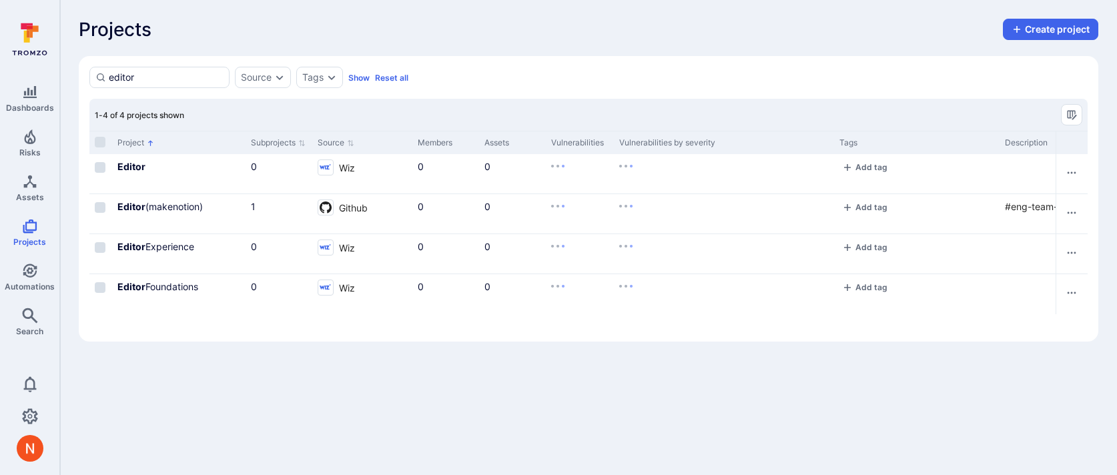
type input "editor"
